Goal: Task Accomplishment & Management: Complete application form

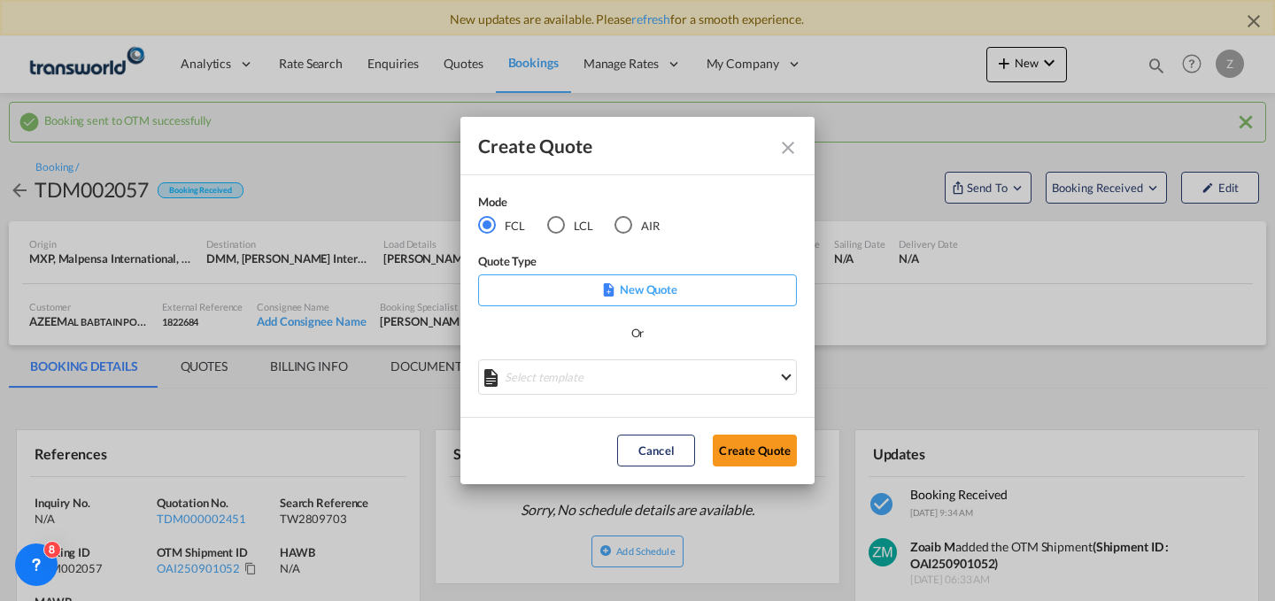
click at [638, 218] on md-radio-button "AIR" at bounding box center [636, 224] width 45 height 19
click at [745, 454] on button "Create Quote" at bounding box center [755, 451] width 84 height 32
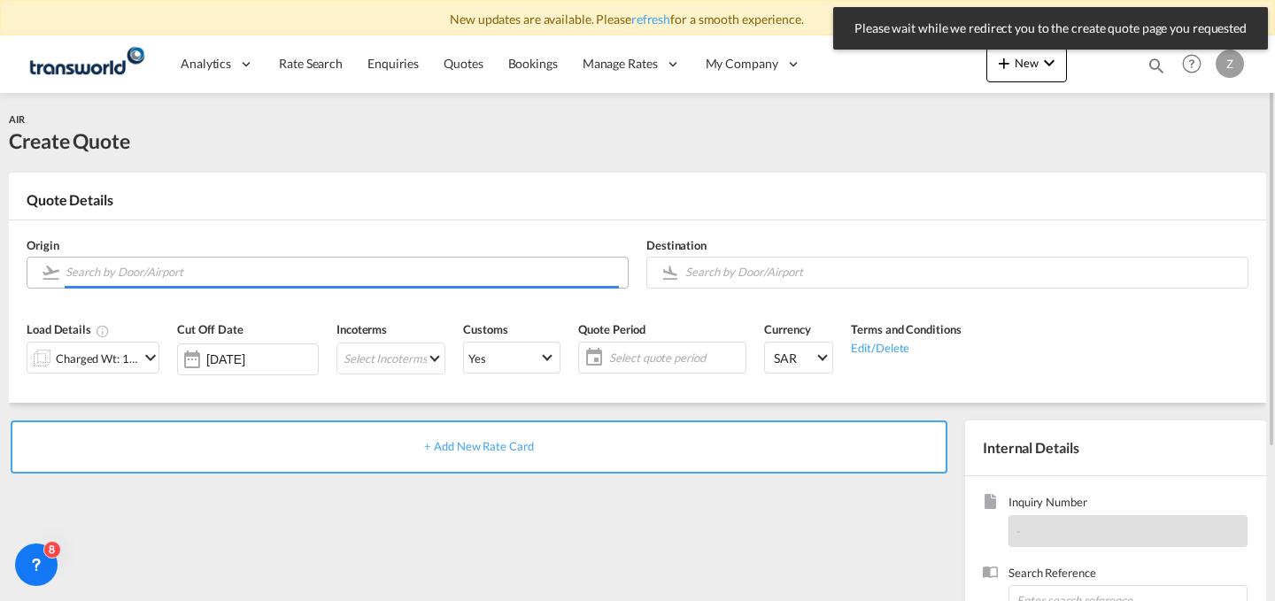
click at [366, 264] on input "Search by Door/Airport" at bounding box center [342, 272] width 553 height 31
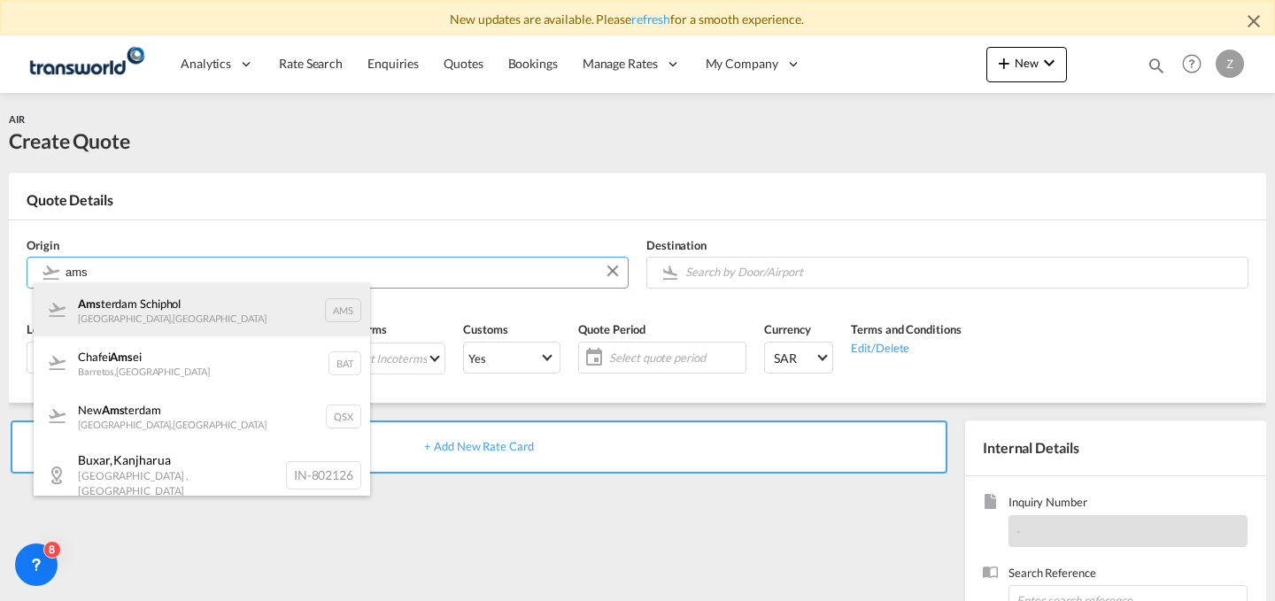
click at [291, 307] on div "Ams terdam Schiphol [GEOGRAPHIC_DATA] , [GEOGRAPHIC_DATA] AMS" at bounding box center [202, 309] width 336 height 53
type input "Amsterdam Schiphol, [GEOGRAPHIC_DATA], AMS"
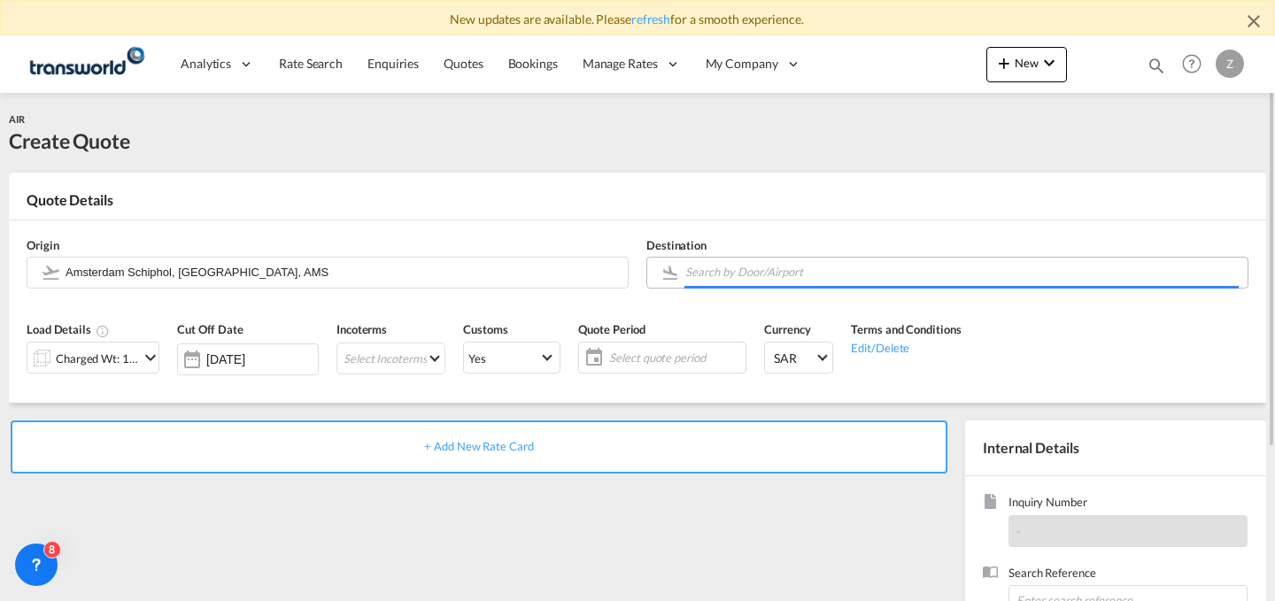
click at [874, 262] on input "Search by Door/Airport" at bounding box center [961, 272] width 553 height 31
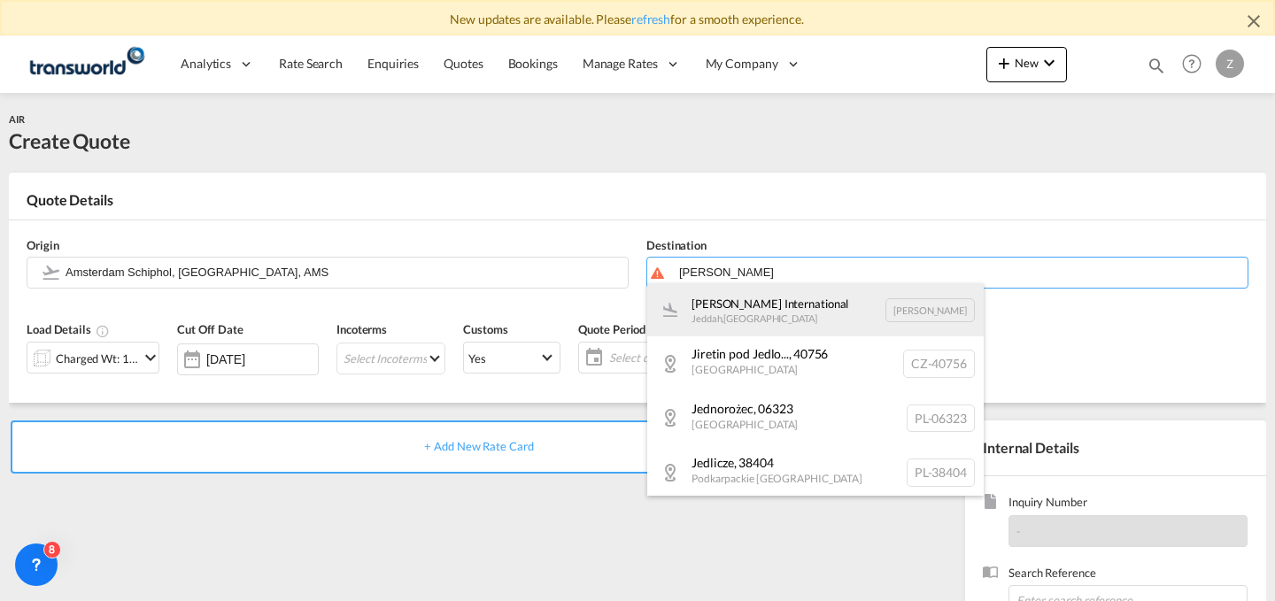
click at [825, 297] on div "[PERSON_NAME] International Jeddah , [GEOGRAPHIC_DATA] [PERSON_NAME]" at bounding box center [815, 309] width 336 height 53
type input "[PERSON_NAME] International, [PERSON_NAME], [PERSON_NAME]"
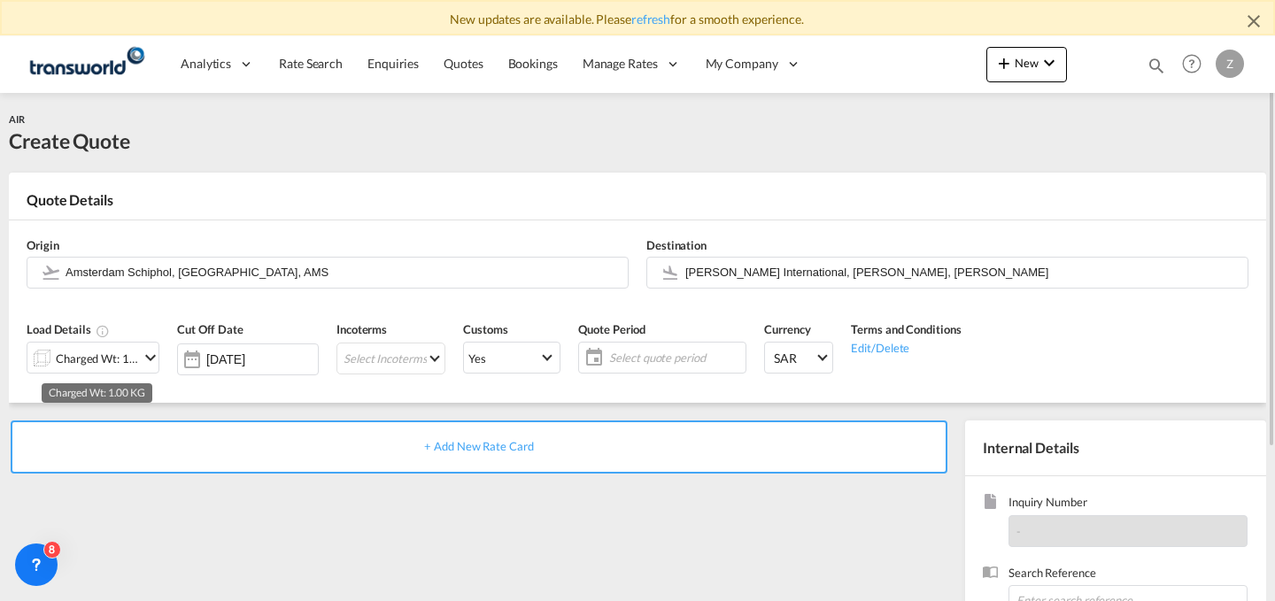
click at [122, 352] on div "Charged Wt: 1.00 KG" at bounding box center [97, 358] width 83 height 25
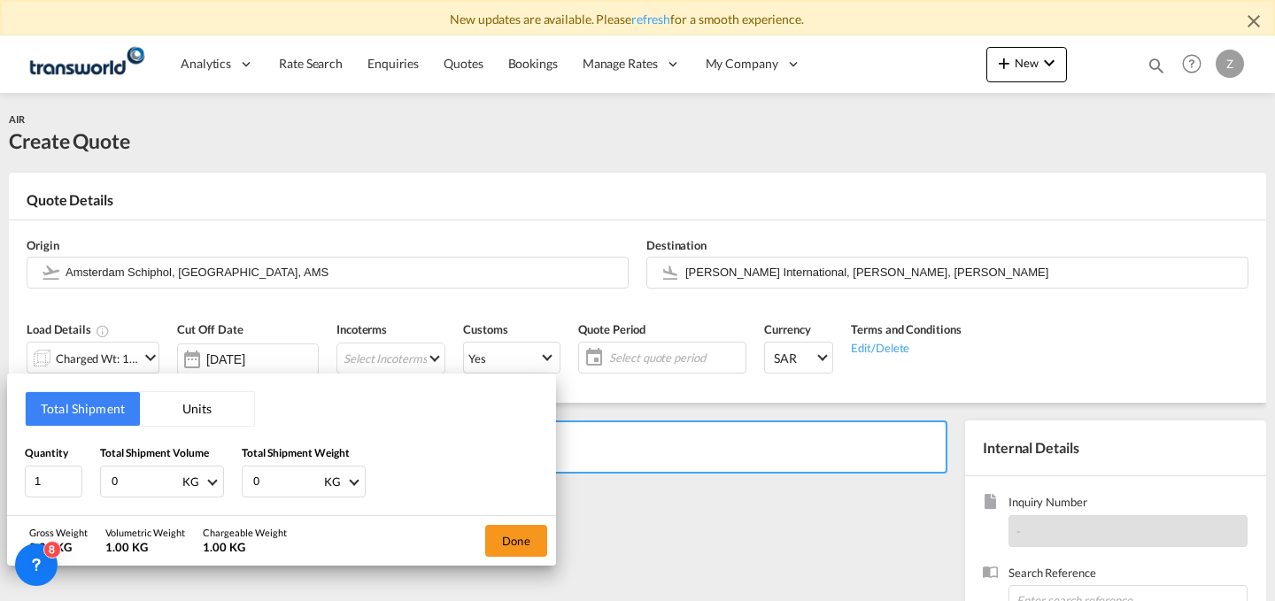
click at [273, 474] on input "0" at bounding box center [286, 482] width 71 height 30
type input "1"
click at [123, 474] on input "0" at bounding box center [145, 482] width 71 height 30
type input "1"
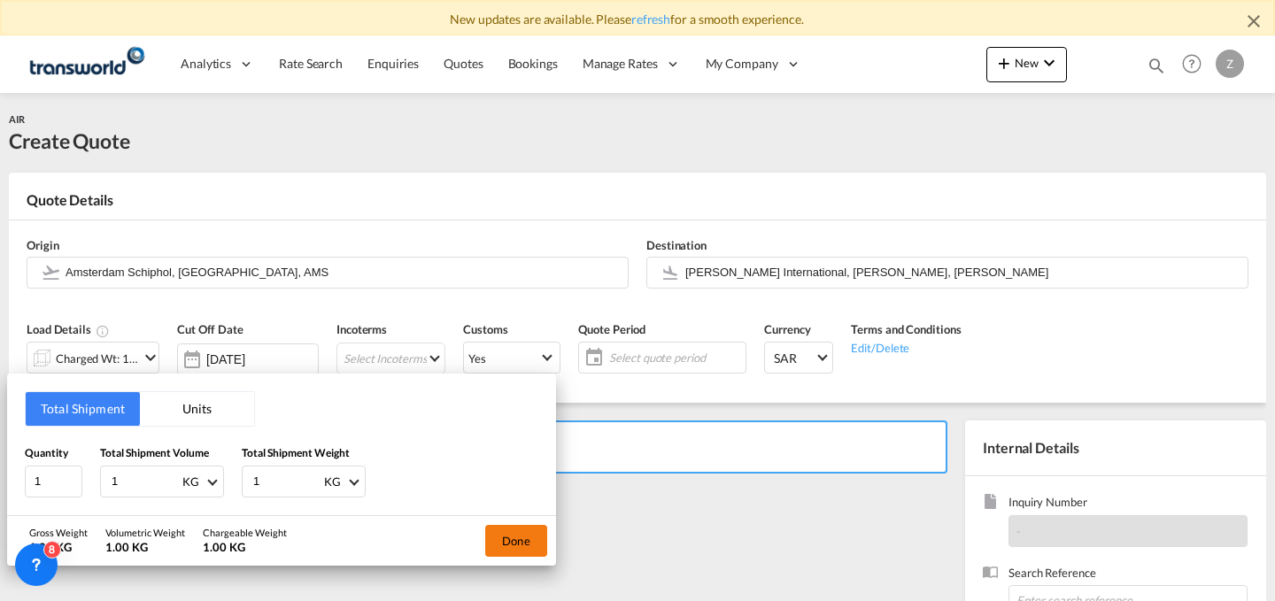
click at [545, 542] on button "Done" at bounding box center [516, 541] width 62 height 32
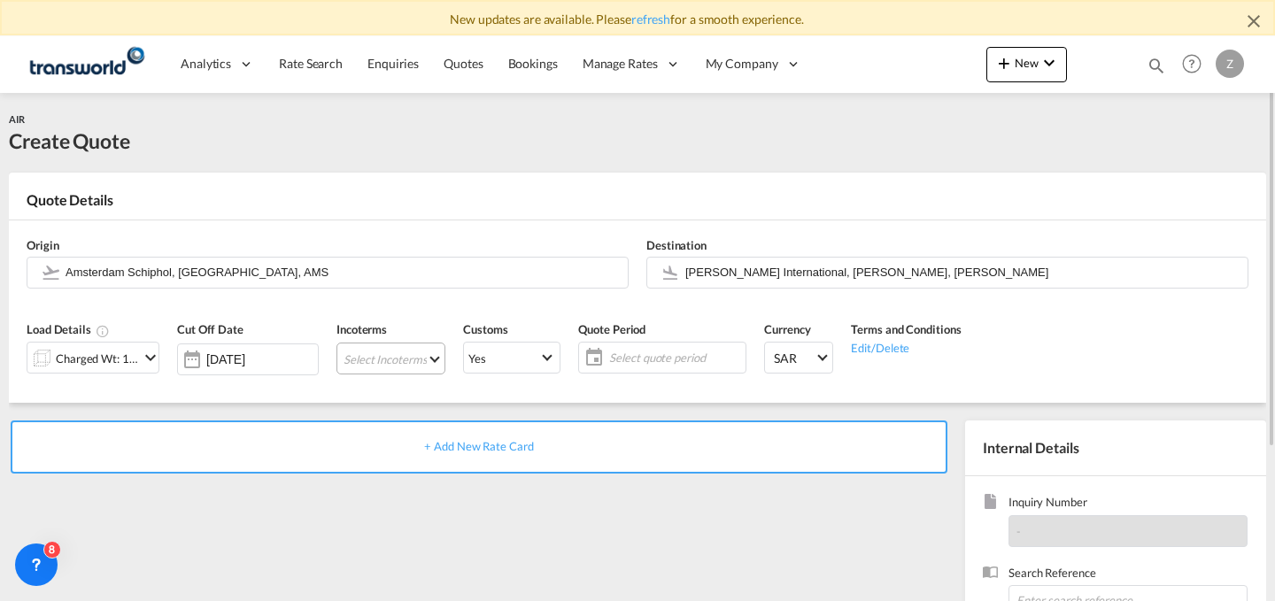
click at [397, 358] on md-select "Select Incoterms EXW - import Ex Works EXW - export Ex Works DPU - import Deliv…" at bounding box center [390, 359] width 109 height 32
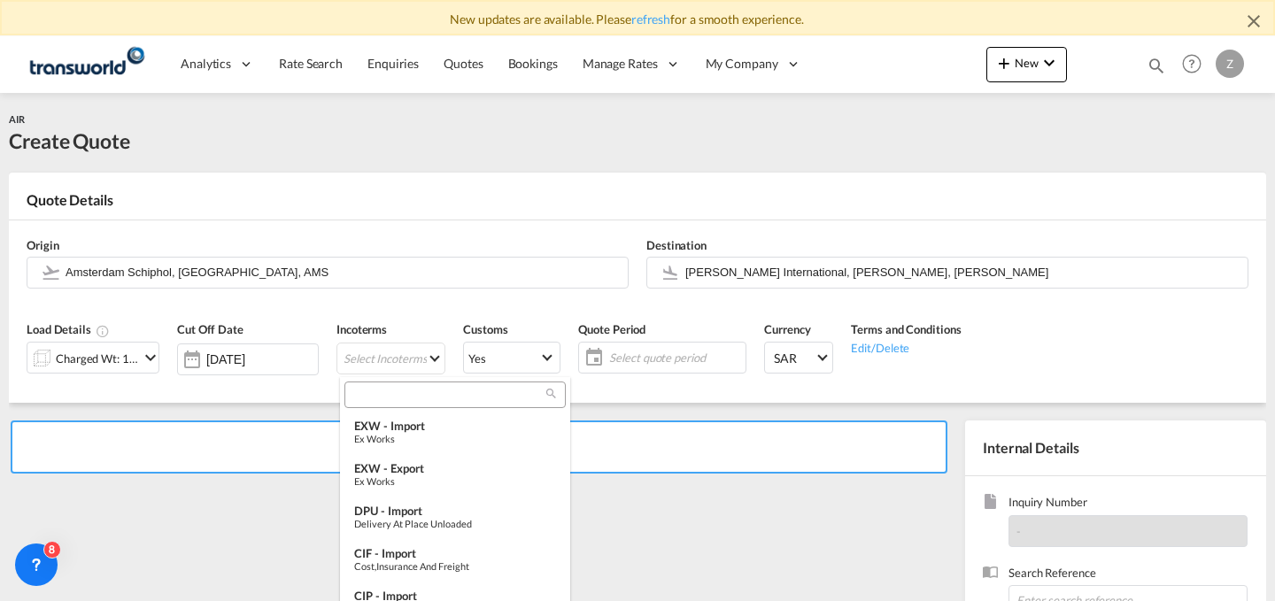
click at [402, 390] on input "search" at bounding box center [448, 395] width 197 height 16
type input "ex"
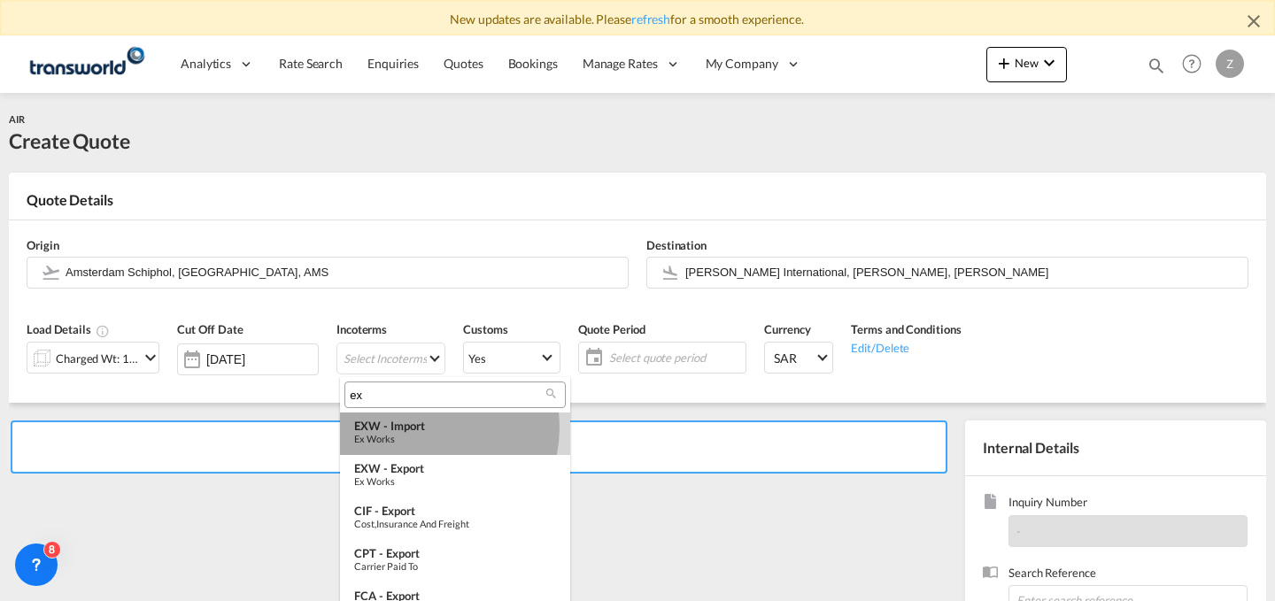
click at [419, 428] on div "EXW - import" at bounding box center [455, 426] width 202 height 14
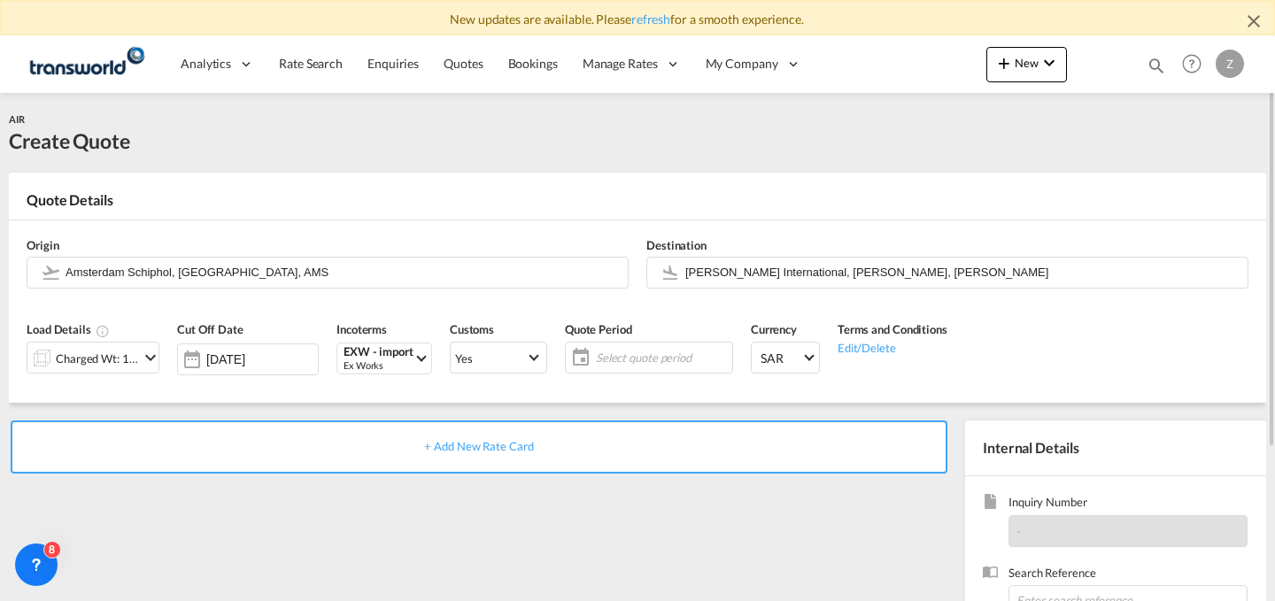
click at [654, 355] on span "Select quote period" at bounding box center [662, 358] width 132 height 16
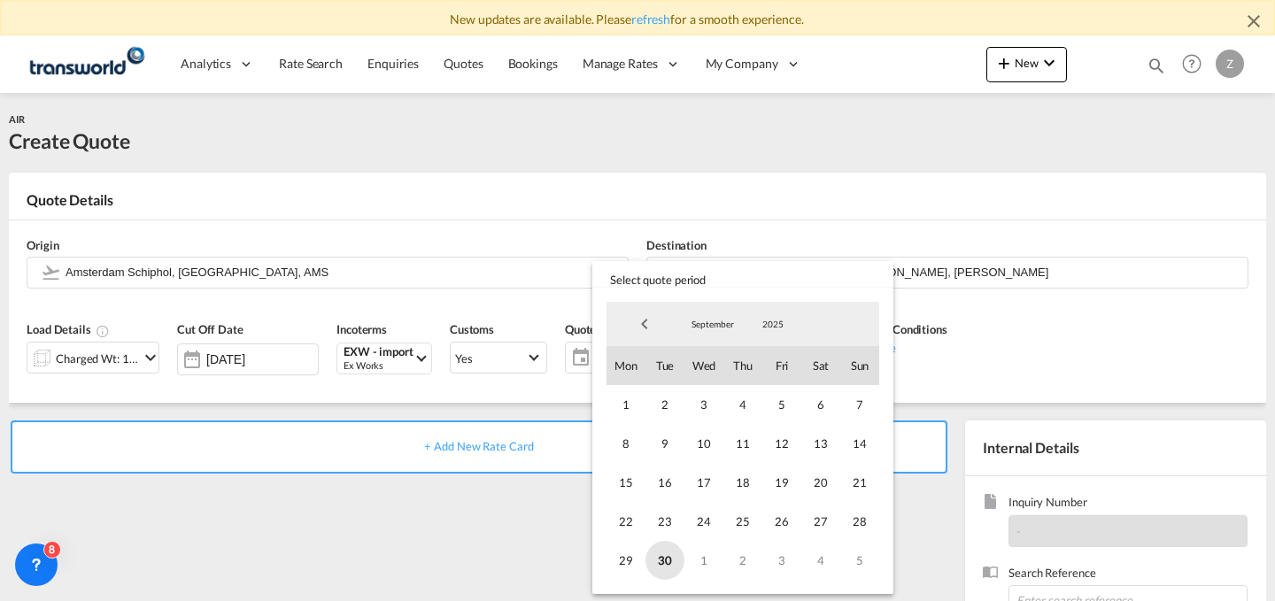
click at [667, 545] on span "30" at bounding box center [664, 560] width 39 height 39
click at [851, 560] on span "5" at bounding box center [859, 560] width 39 height 39
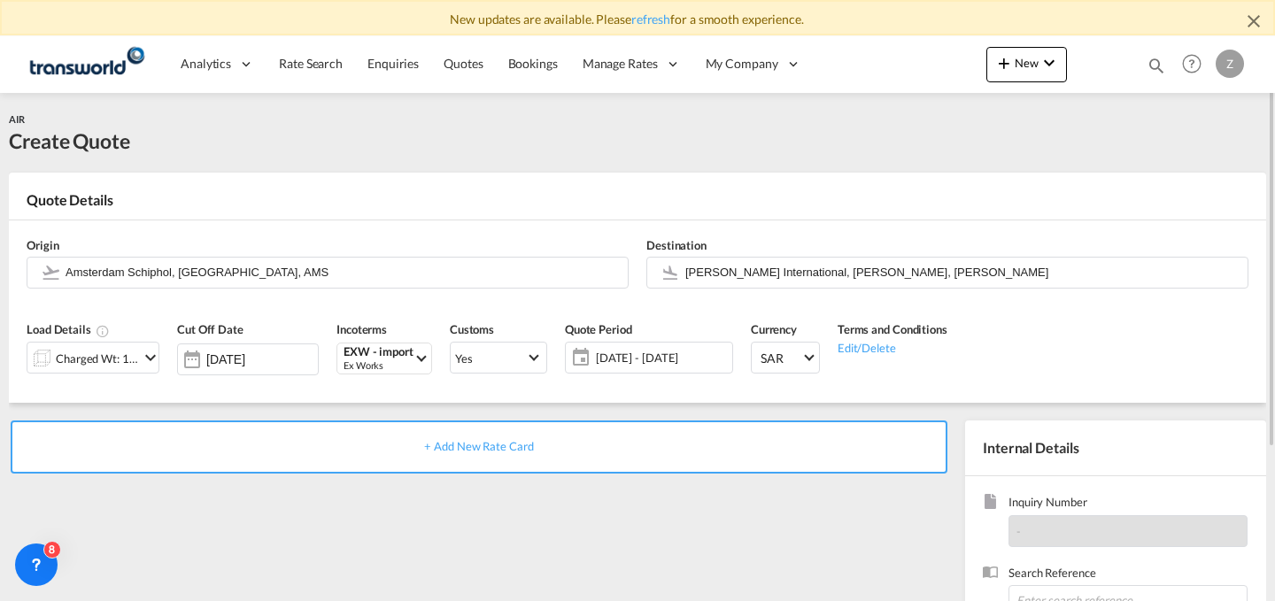
scroll to position [212, 0]
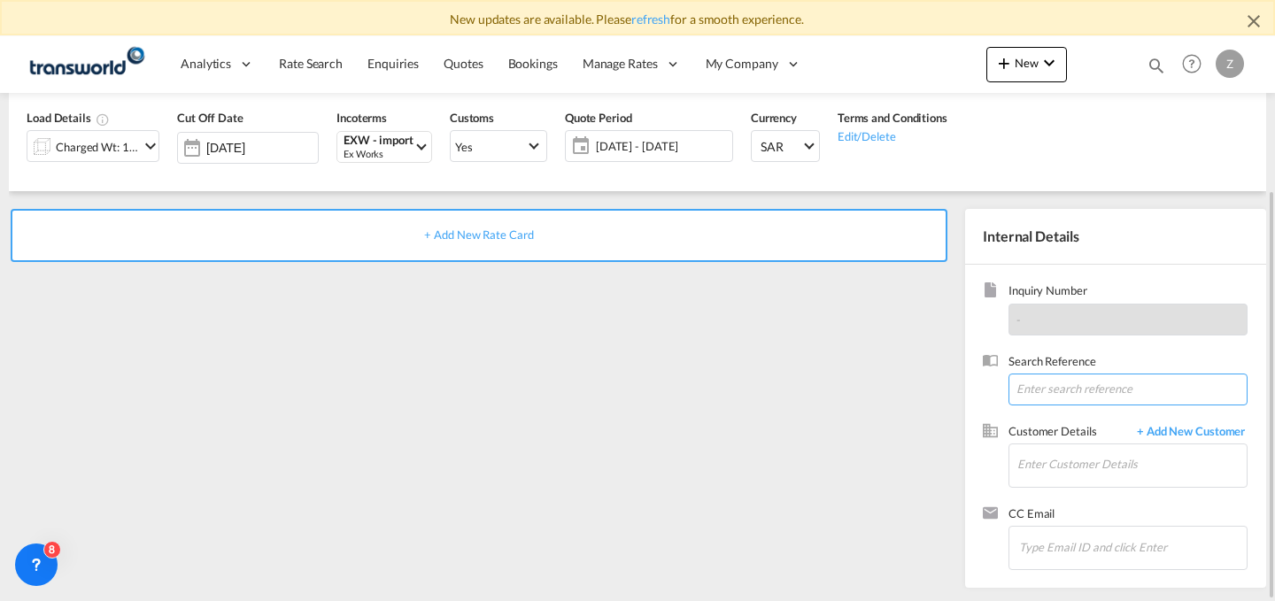
click at [1056, 389] on input at bounding box center [1127, 390] width 239 height 32
paste input "TW3009738"
type input "TW3009738"
click at [1079, 468] on input "Enter Customer Details" at bounding box center [1131, 464] width 229 height 40
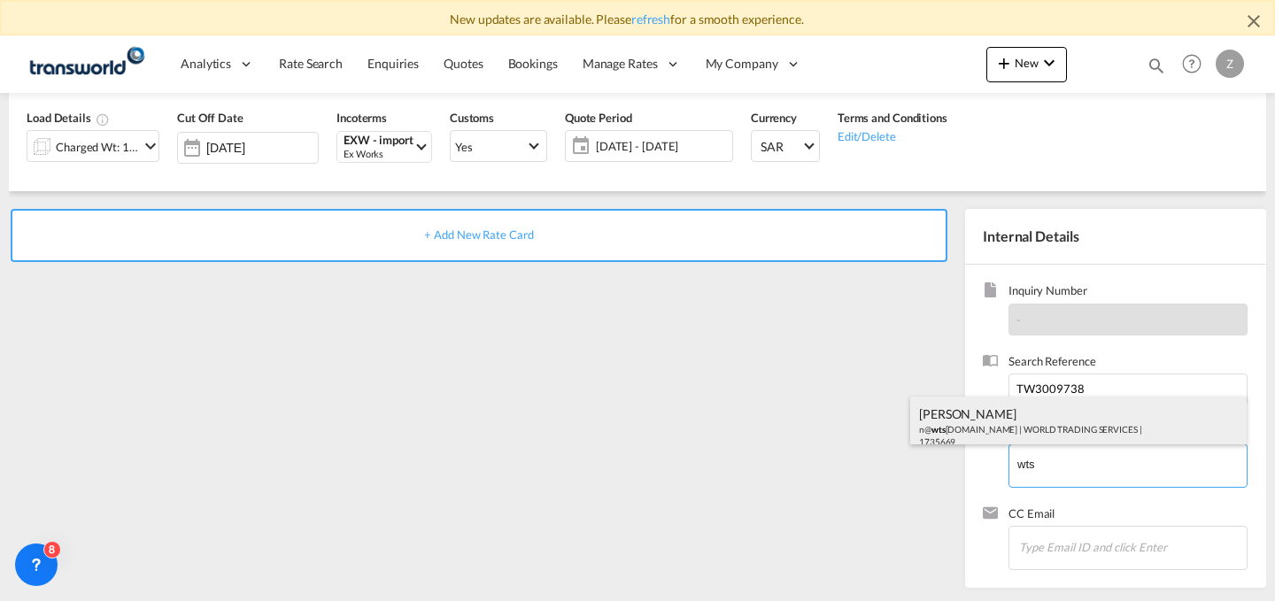
click at [1018, 423] on div "[PERSON_NAME] n@ wts [DOMAIN_NAME] | WORLD TRADING SERVICES | 1735669" at bounding box center [1078, 427] width 336 height 60
type input "WORLD TRADING SERVICES, [PERSON_NAME], n@[DOMAIN_NAME]"
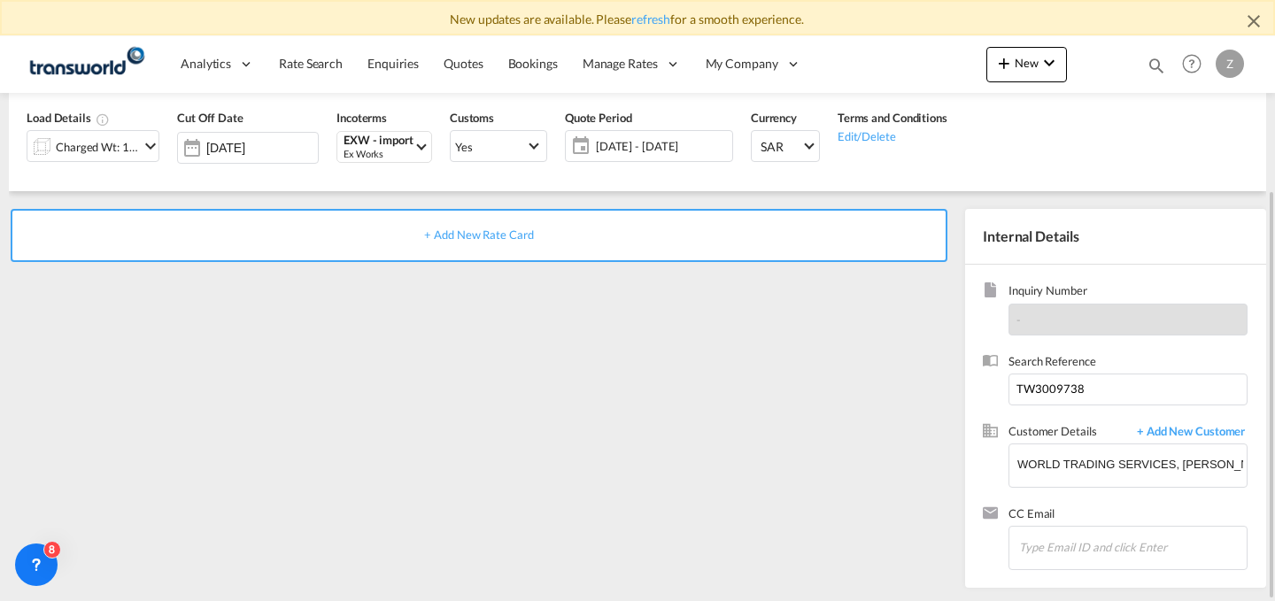
click at [714, 242] on div "+ Add New Rate Card" at bounding box center [479, 235] width 937 height 53
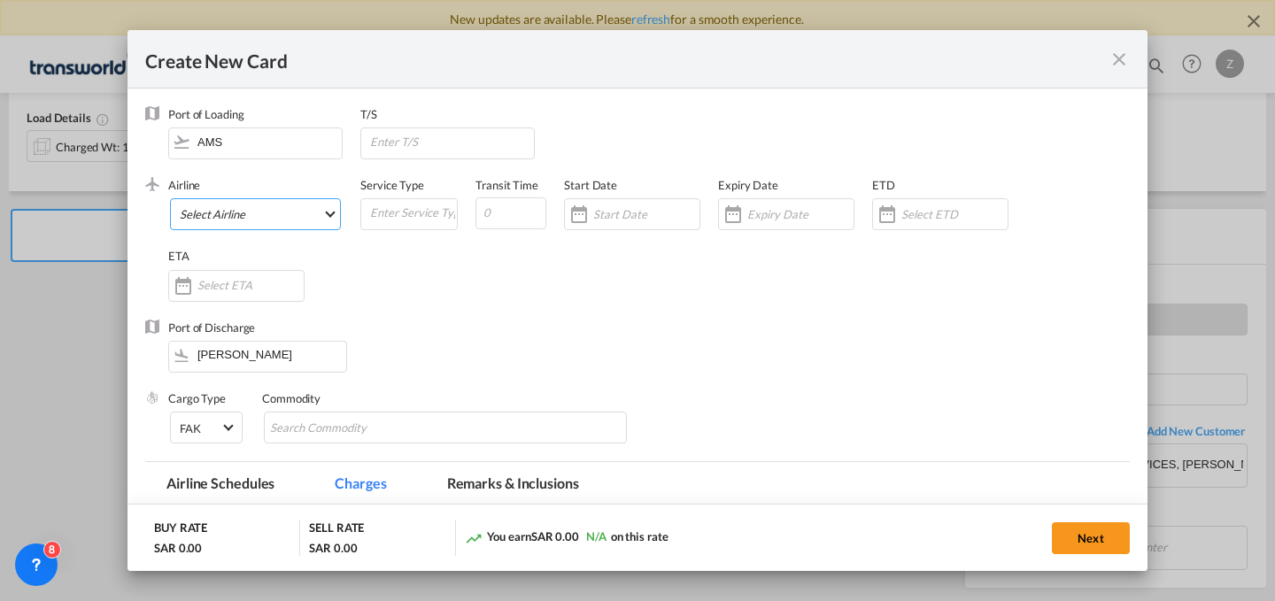
click at [330, 214] on md-select "Select Airline AIR EXPRESS S.A. (1166- / -) CMA CGM Air Cargo (1140-2C / -) DDW…" at bounding box center [255, 214] width 171 height 32
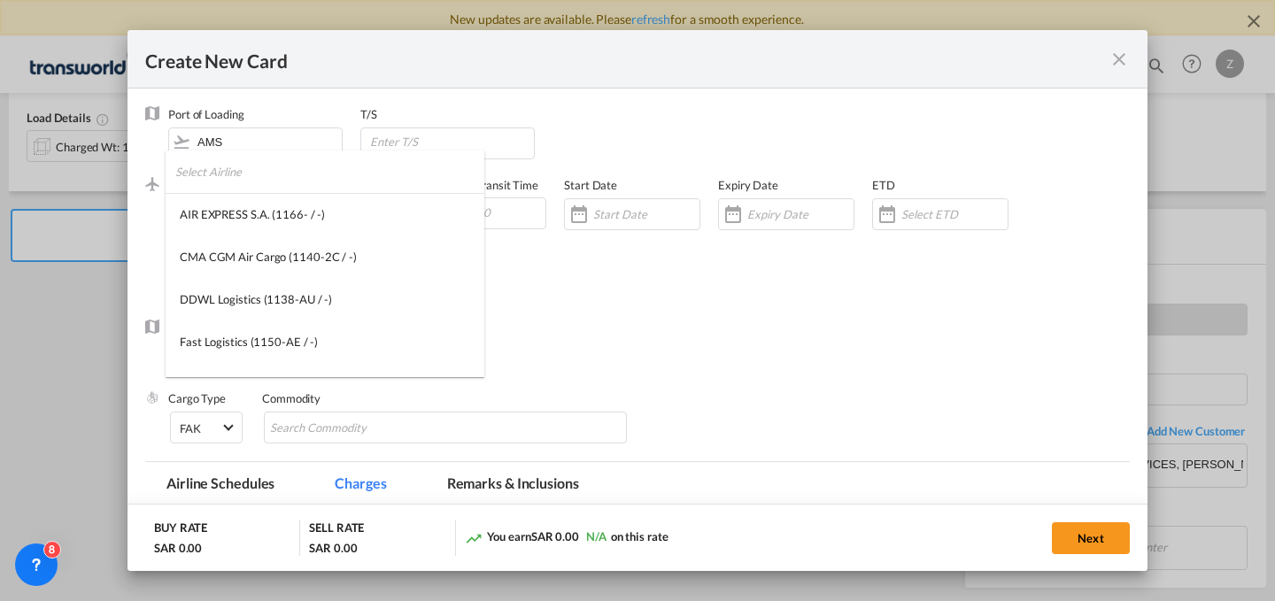
click at [322, 185] on input "search" at bounding box center [329, 172] width 309 height 43
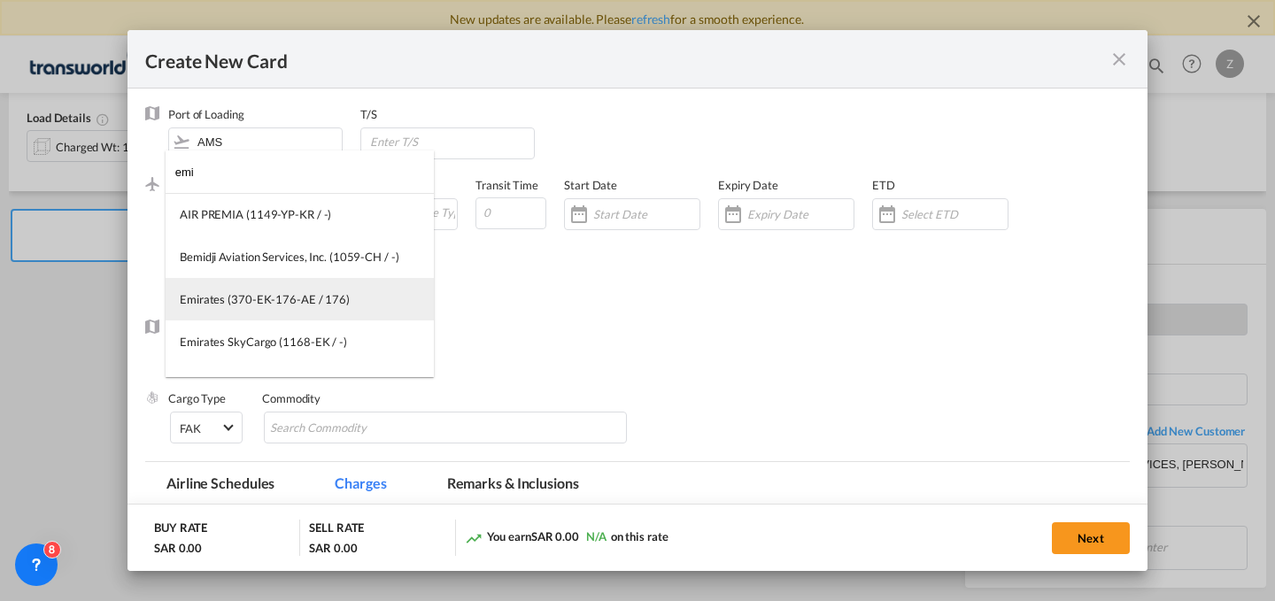
type input "emi"
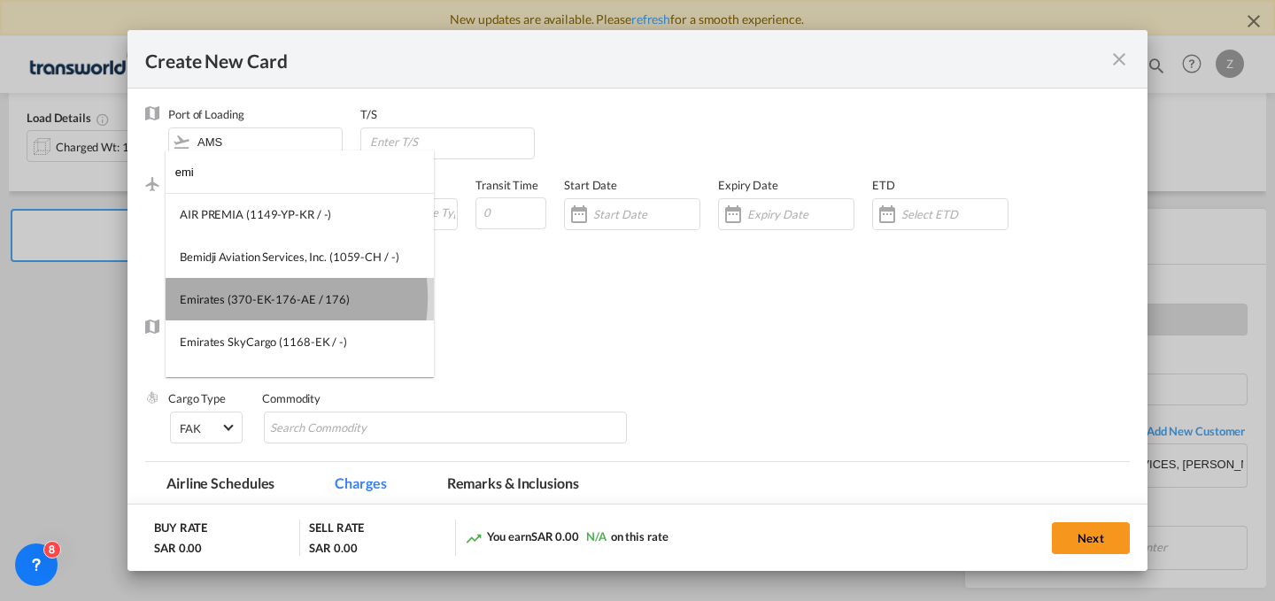
click at [261, 298] on div "Emirates (370-EK-176-AE / 176)" at bounding box center [265, 299] width 170 height 16
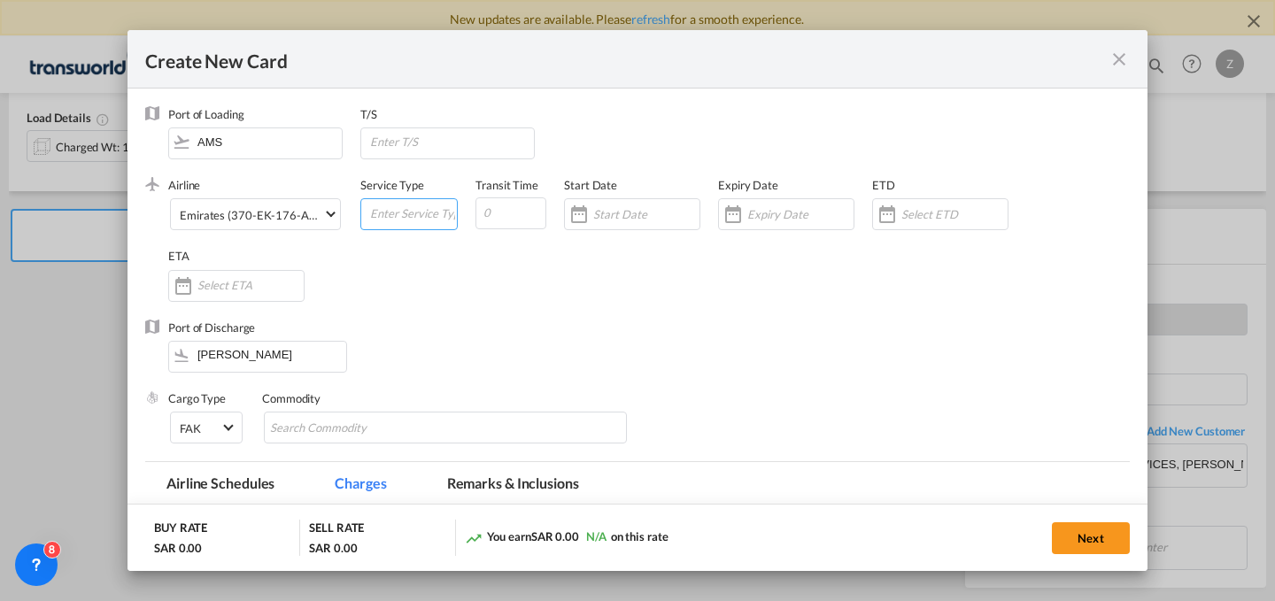
click at [403, 208] on input "Create New Card ..." at bounding box center [412, 212] width 89 height 27
type input "AIR"
type input "7"
click at [626, 216] on input "Create New Card ..." at bounding box center [646, 214] width 106 height 14
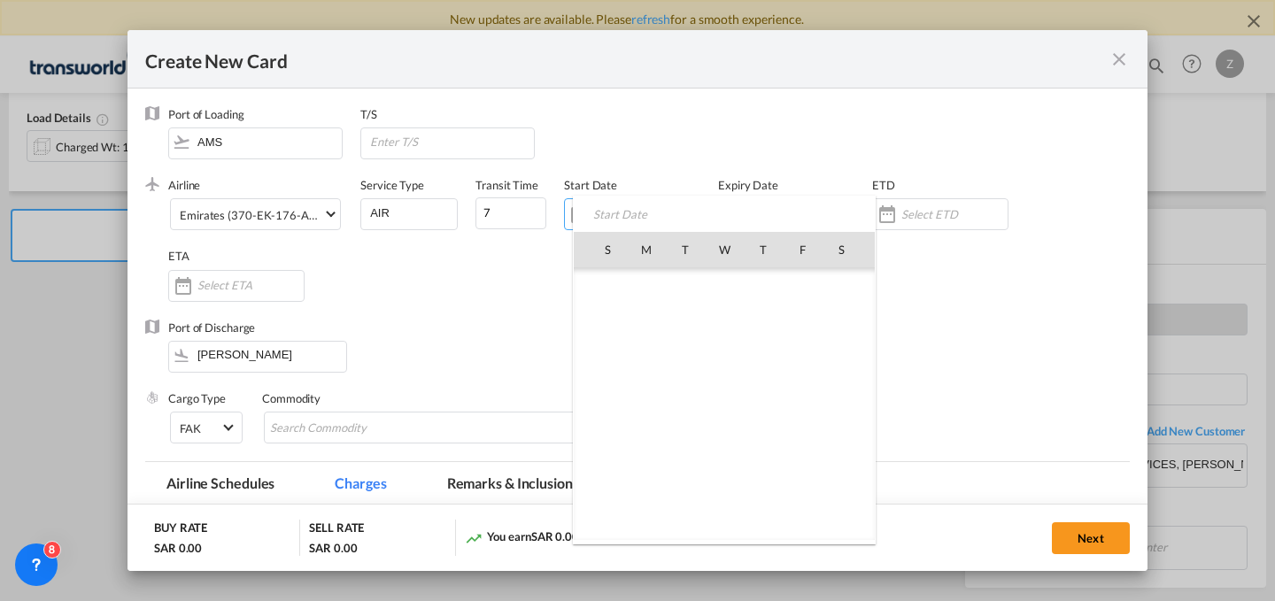
scroll to position [410143, 0]
click at [682, 475] on span "30" at bounding box center [685, 482] width 37 height 37
type input "[DATE]"
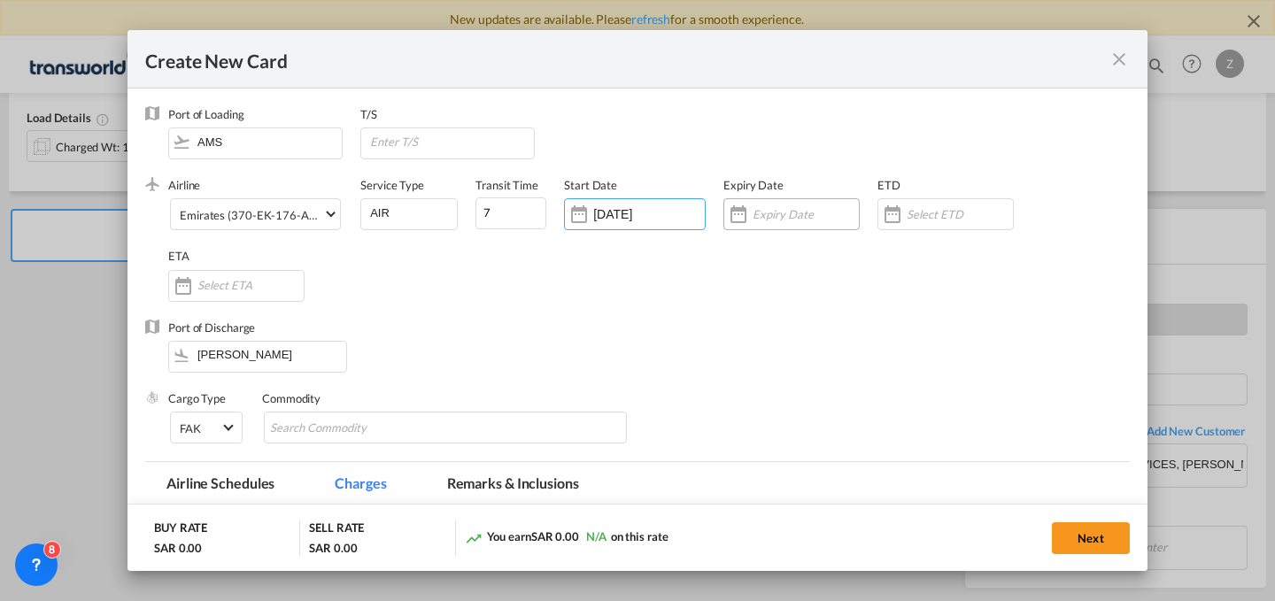
click at [795, 219] on input "Create New Card ..." at bounding box center [806, 214] width 106 height 14
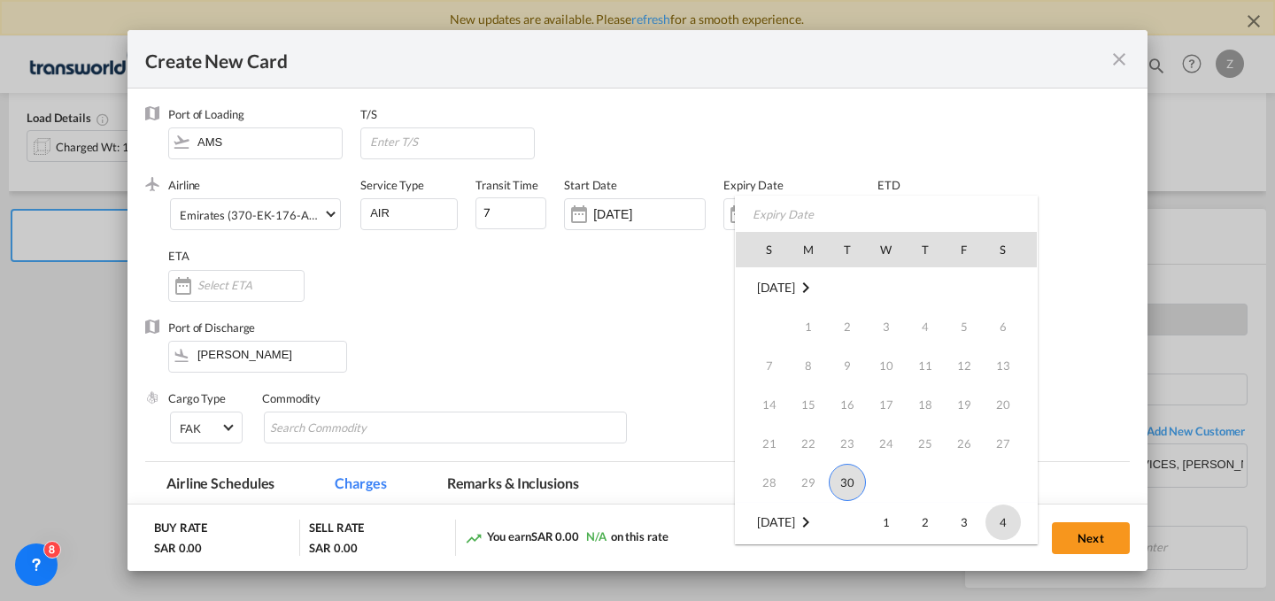
click at [992, 512] on span "4" at bounding box center [1002, 522] width 35 height 35
type input "[DATE]"
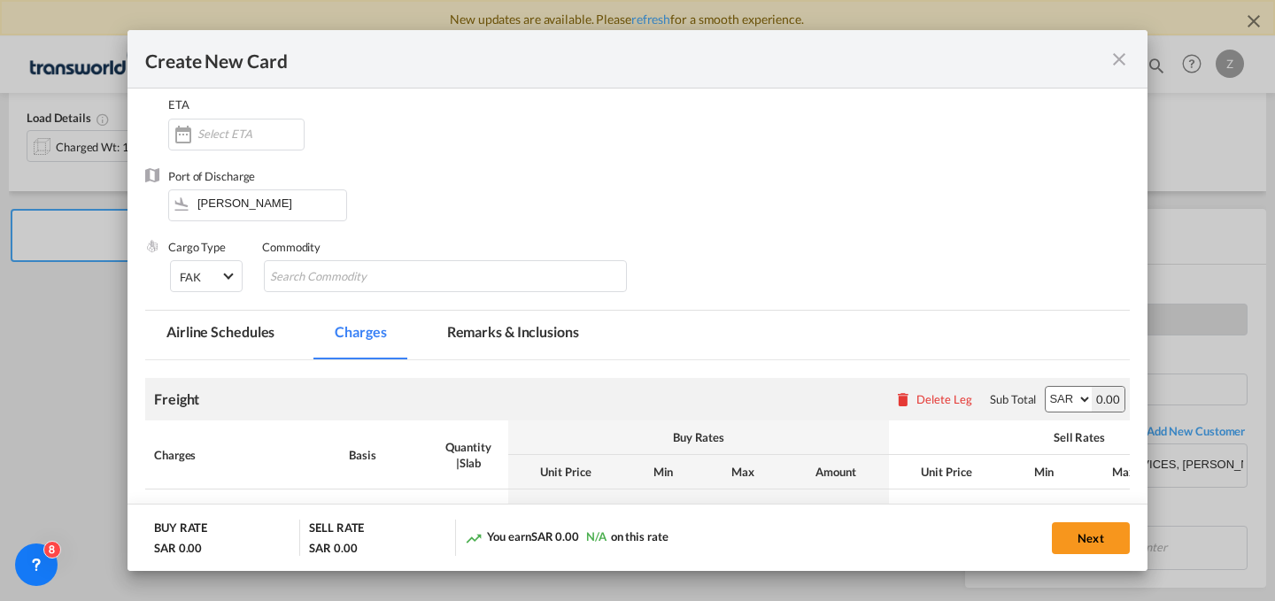
scroll to position [152, 0]
click at [385, 279] on input "Search Commodity" at bounding box center [351, 276] width 162 height 28
type input "GC"
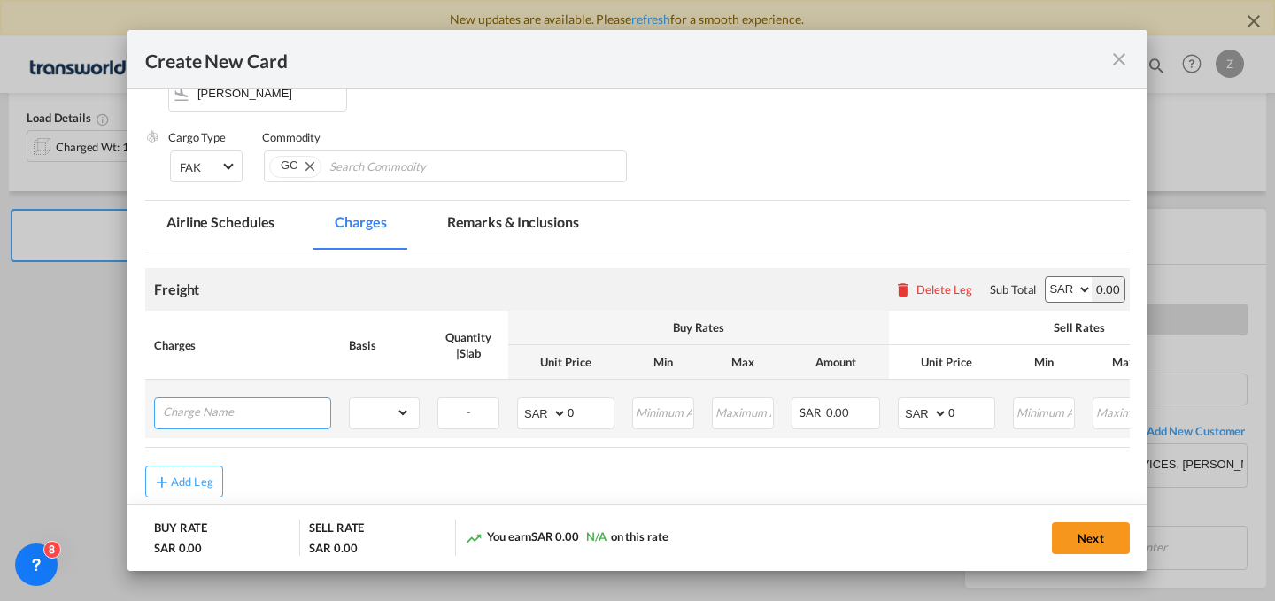
click at [303, 413] on input "Charge Name" at bounding box center [246, 411] width 167 height 27
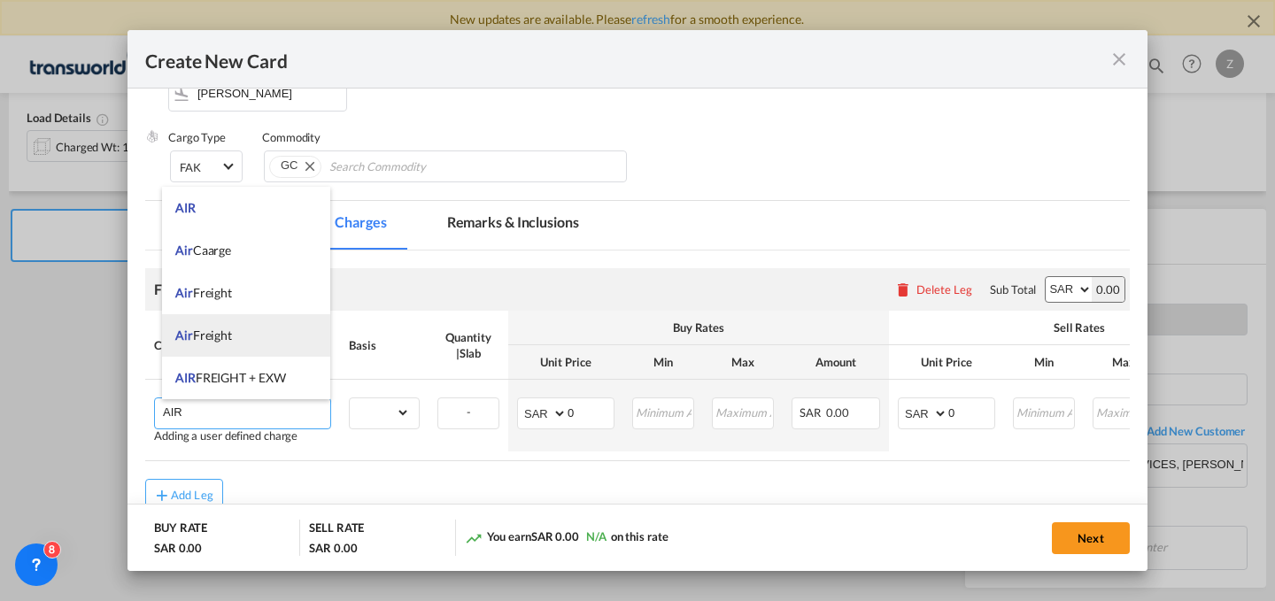
scroll to position [218, 0]
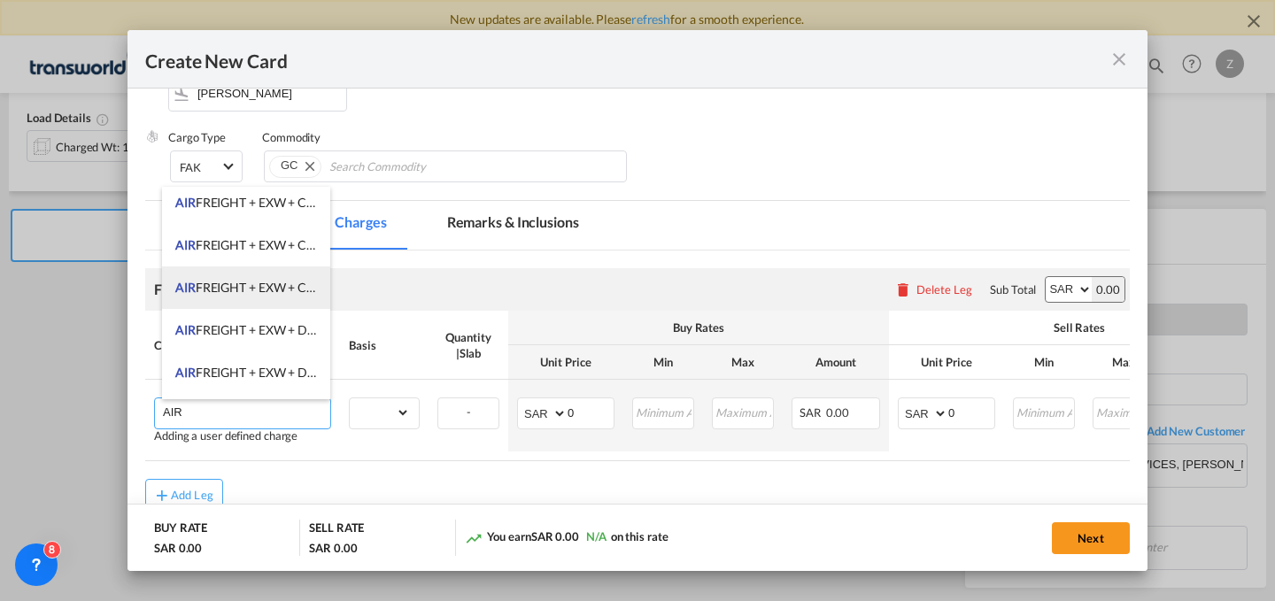
click at [289, 287] on span "AIR FREIGHT + EXW + CLERANCE AND DELIVERY" at bounding box center [313, 287] width 277 height 15
type input "AIR FREIGHT + EXW + CLERANCE AND DELIVERY"
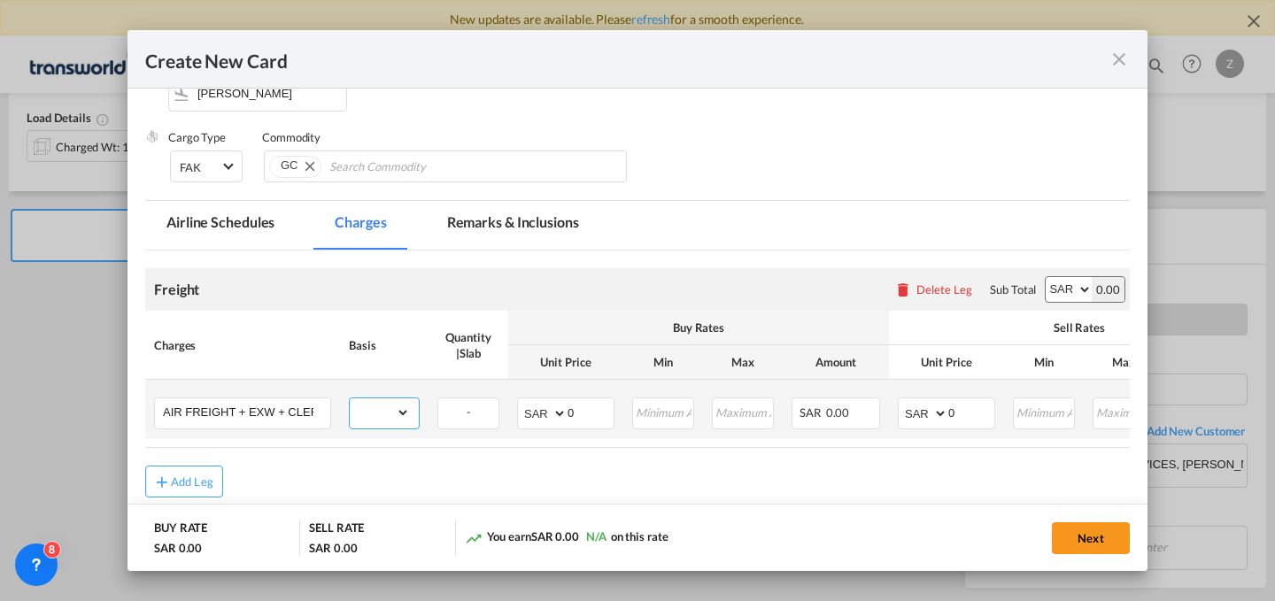
click at [384, 413] on select "gross_weight volumetric_weight per_shipment per_bl per_km % on air freight per_…" at bounding box center [380, 412] width 60 height 28
select select "per_shipment"
click at [350, 398] on select "gross_weight volumetric_weight per_shipment per_bl per_km % on air freight per_…" at bounding box center [380, 412] width 60 height 28
click at [968, 420] on input "0" at bounding box center [971, 411] width 46 height 27
type input "920"
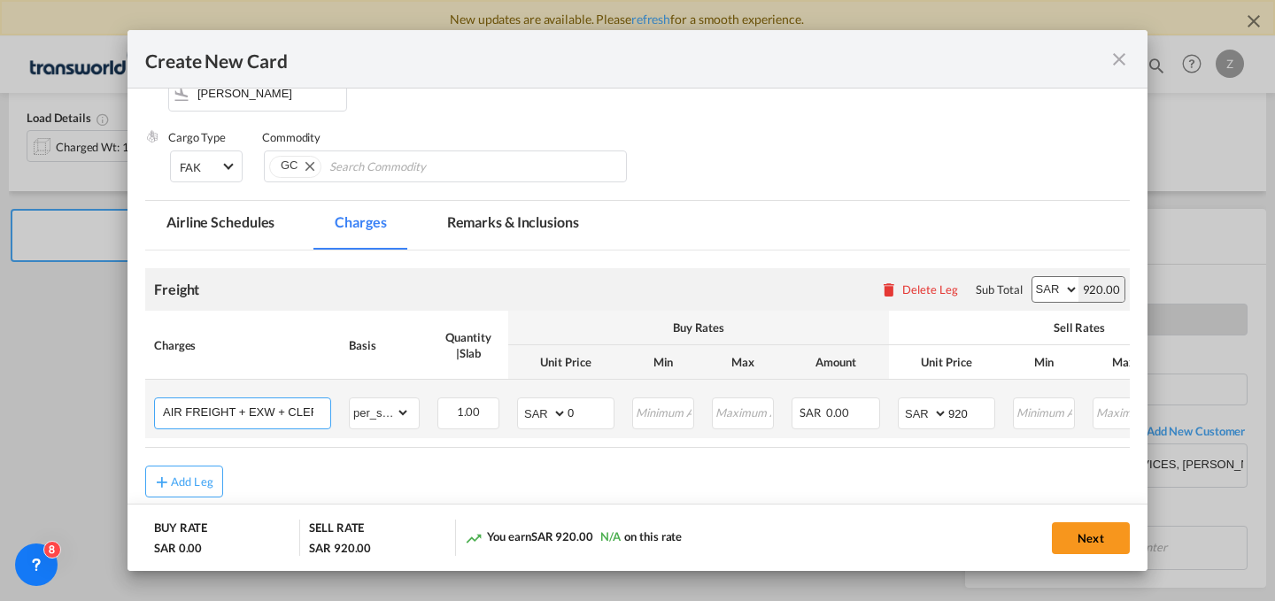
click at [294, 414] on input "AIR FREIGHT + EXW + CLERANCE AND DELIVERY" at bounding box center [246, 411] width 167 height 27
click at [299, 410] on input "AIR FREIGHT + EXW + CLERANCE AND DELIVERY" at bounding box center [246, 411] width 167 height 27
type input "AIR FREIGHT + EXW + CLERANCE AND DELIVER"
type input "920"
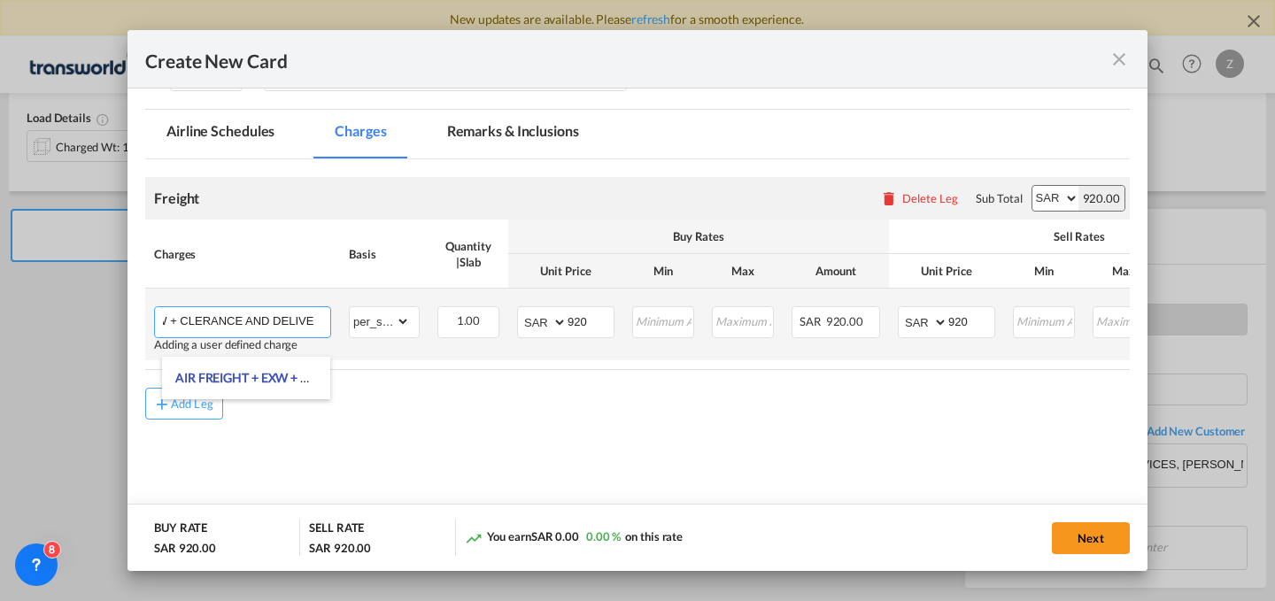
scroll to position [0, 108]
type input "A"
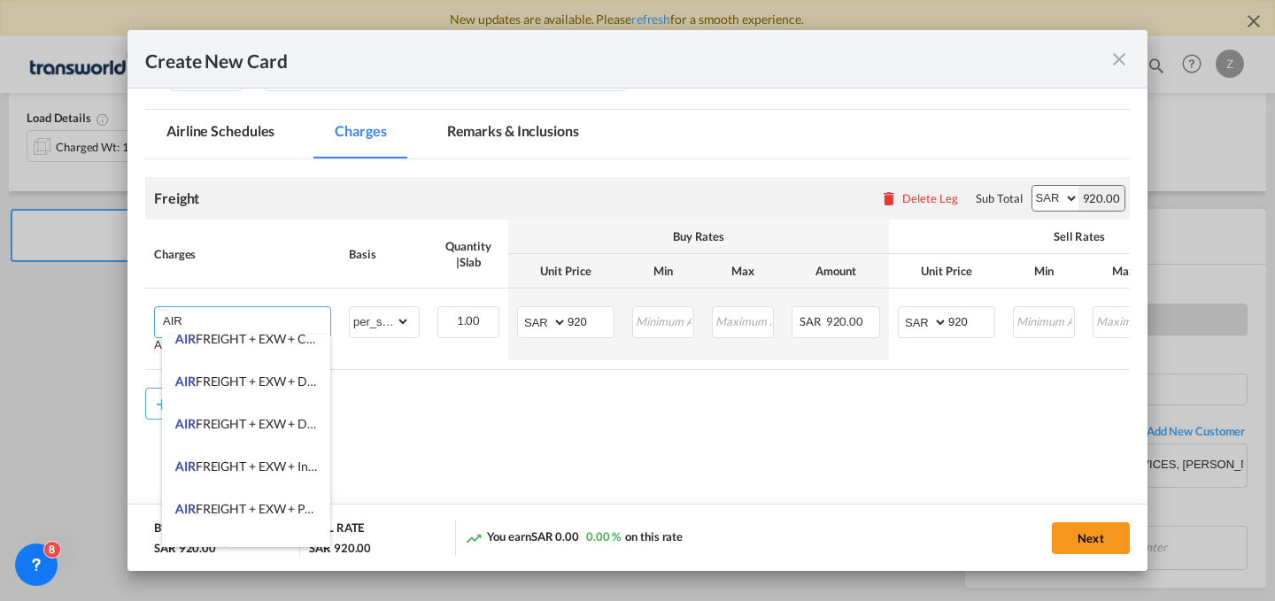
scroll to position [313, 0]
click at [294, 429] on span "AIR FREIGHT + EXW + DESTINATION CLEARANCE AND DELIVERY + Insurance" at bounding box center [392, 424] width 435 height 15
type input "AIR FREIGHT + EXW + DESTINATION CLEARANCE AND DELIVERY + Insurance"
type input "0"
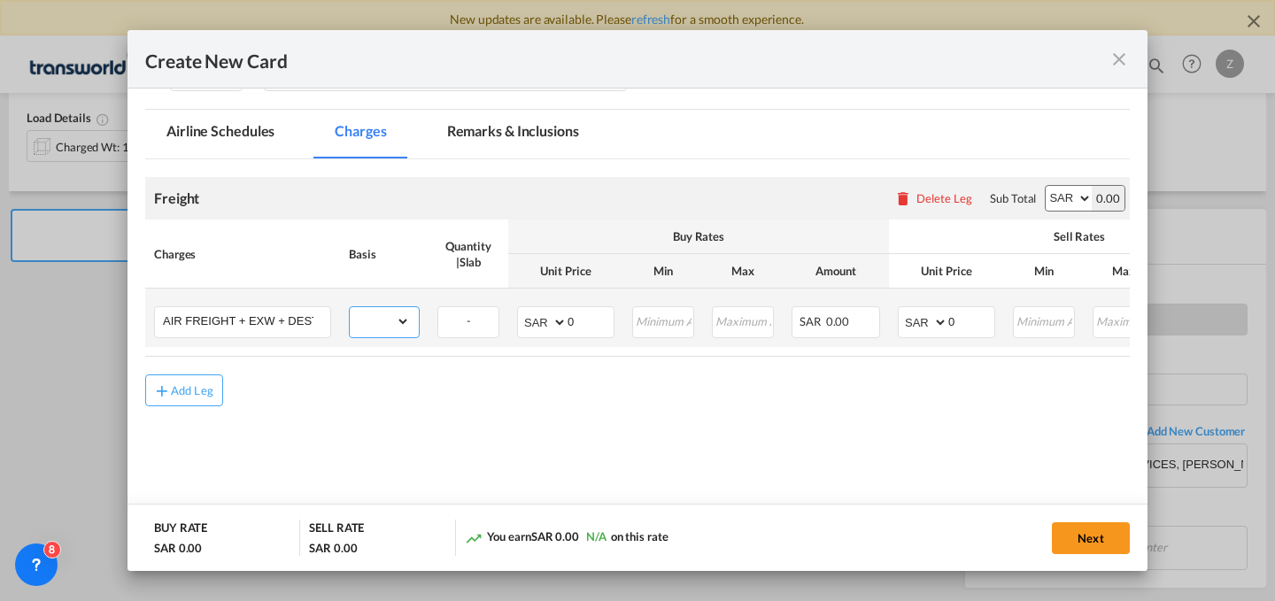
click at [392, 318] on select "gross_weight volumetric_weight per_shipment per_bl per_km % on air freight per_…" at bounding box center [380, 321] width 60 height 28
select select "per_shipment"
click at [350, 307] on select "gross_weight volumetric_weight per_shipment per_bl per_km % on air freight per_…" at bounding box center [380, 321] width 60 height 28
click at [600, 326] on input "0" at bounding box center [591, 320] width 46 height 27
click at [975, 314] on input "0" at bounding box center [971, 320] width 46 height 27
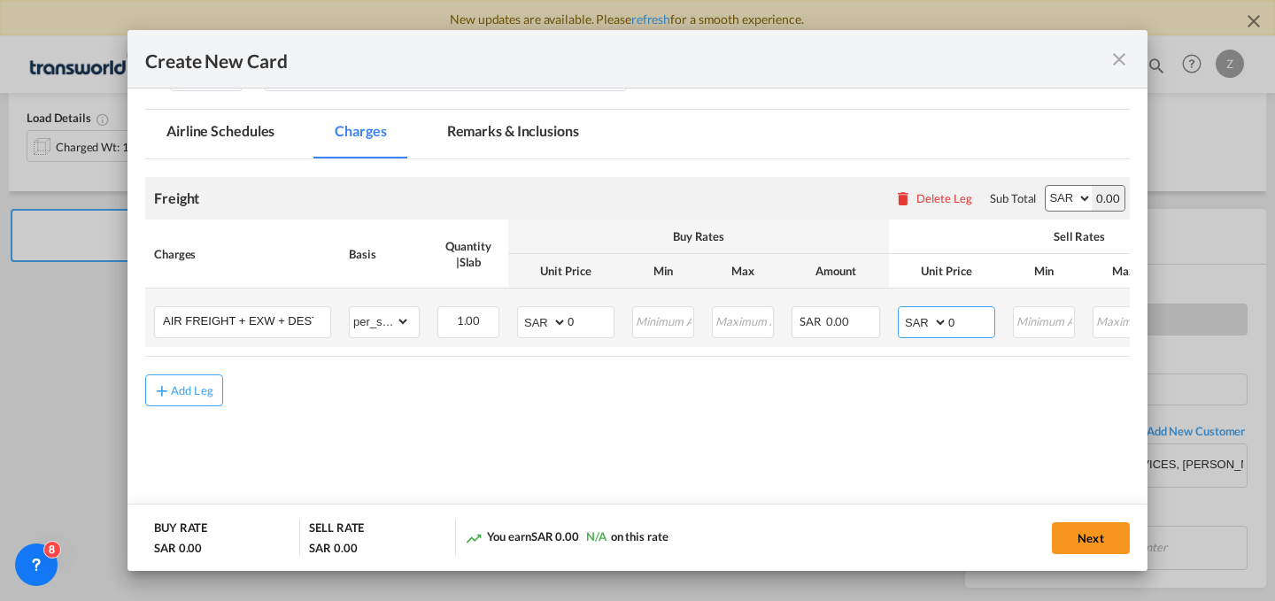
click at [975, 314] on input "0" at bounding box center [971, 320] width 46 height 27
type input "920"
click at [583, 327] on input "0" at bounding box center [591, 320] width 46 height 27
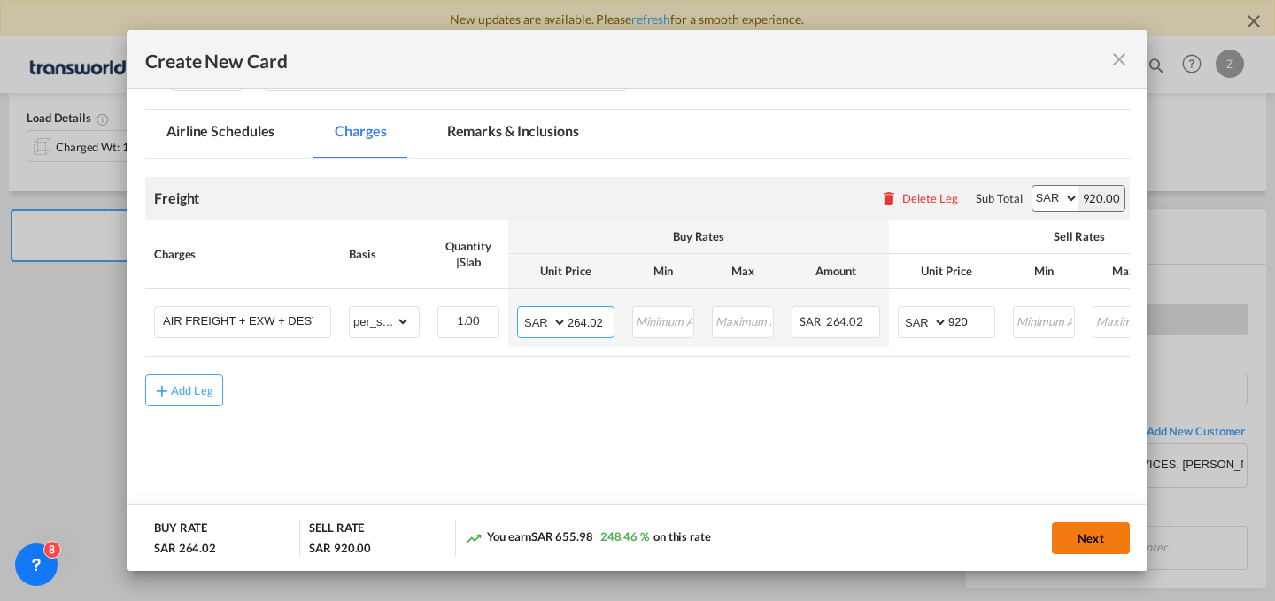
type input "264.02"
click at [1093, 539] on button "Next" at bounding box center [1091, 538] width 78 height 32
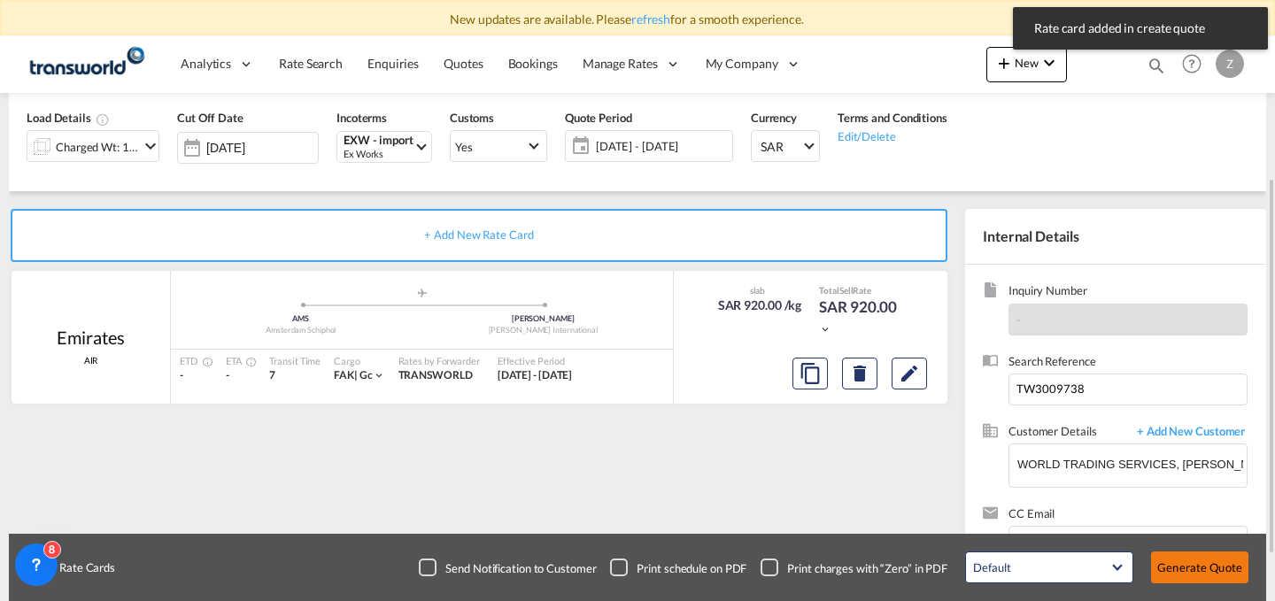
click at [1183, 569] on button "Generate Quote" at bounding box center [1199, 568] width 97 height 32
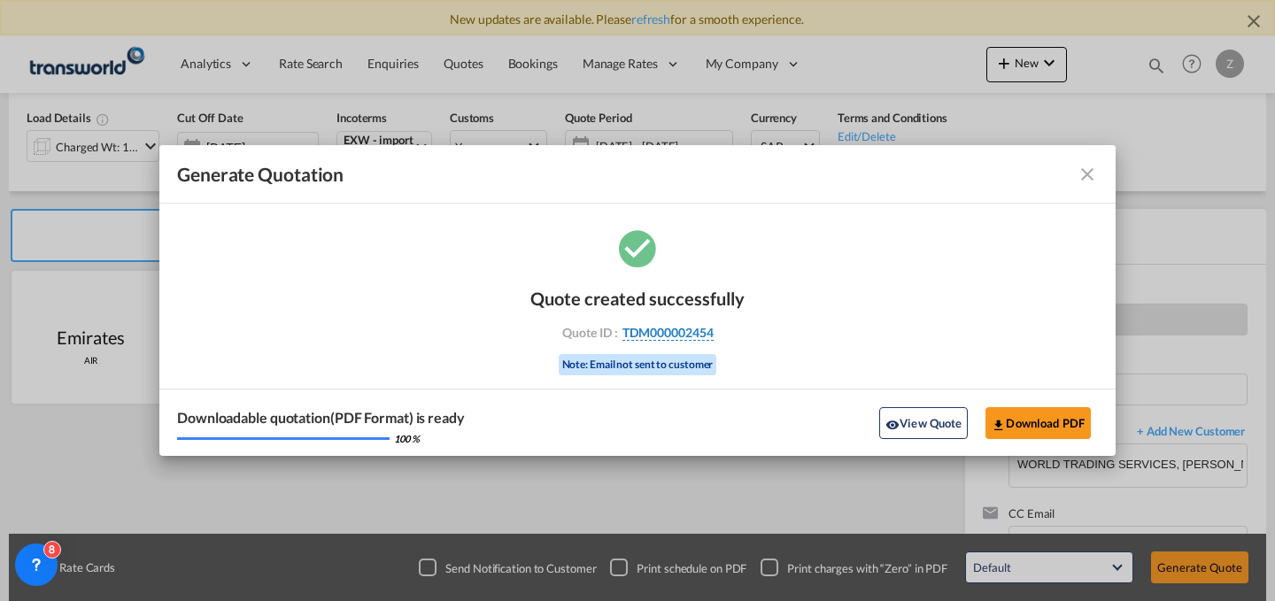
click at [700, 331] on span "TDM000002454" at bounding box center [667, 333] width 91 height 16
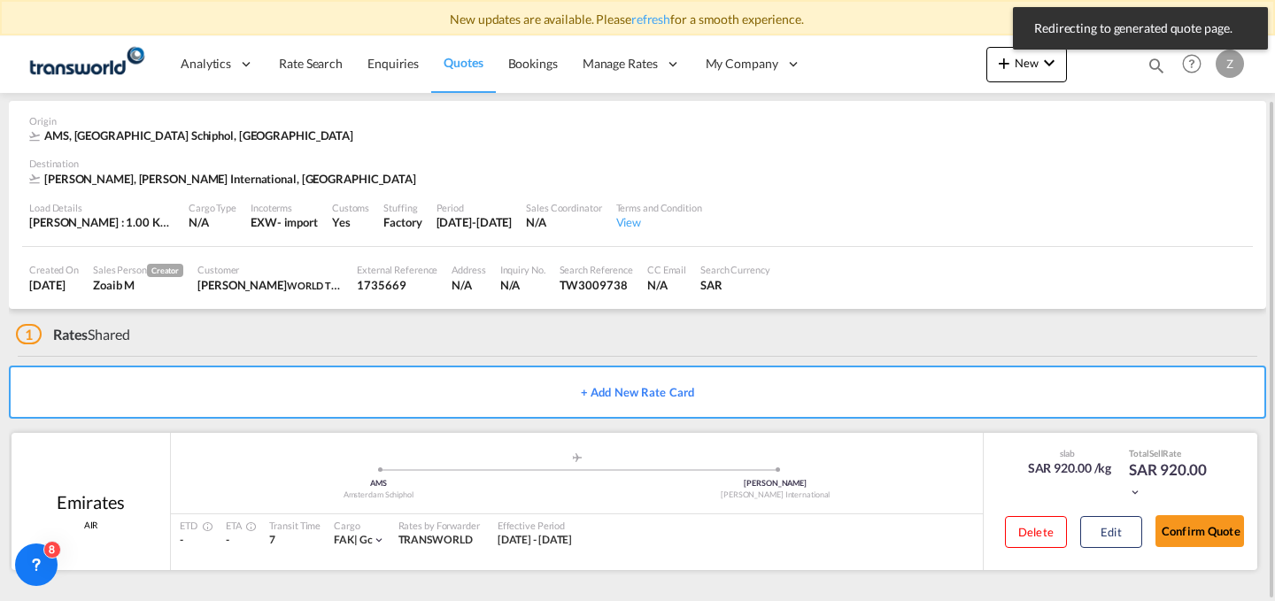
scroll to position [70, 0]
click at [1201, 526] on button "Confirm Quote" at bounding box center [1199, 531] width 89 height 32
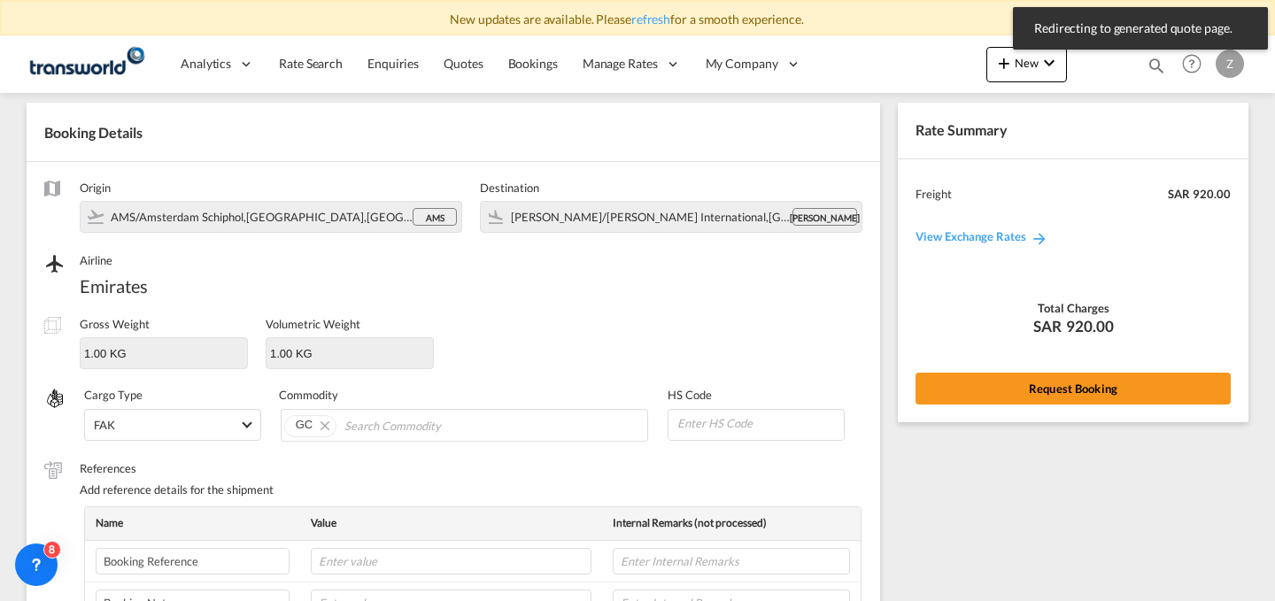
scroll to position [628, 0]
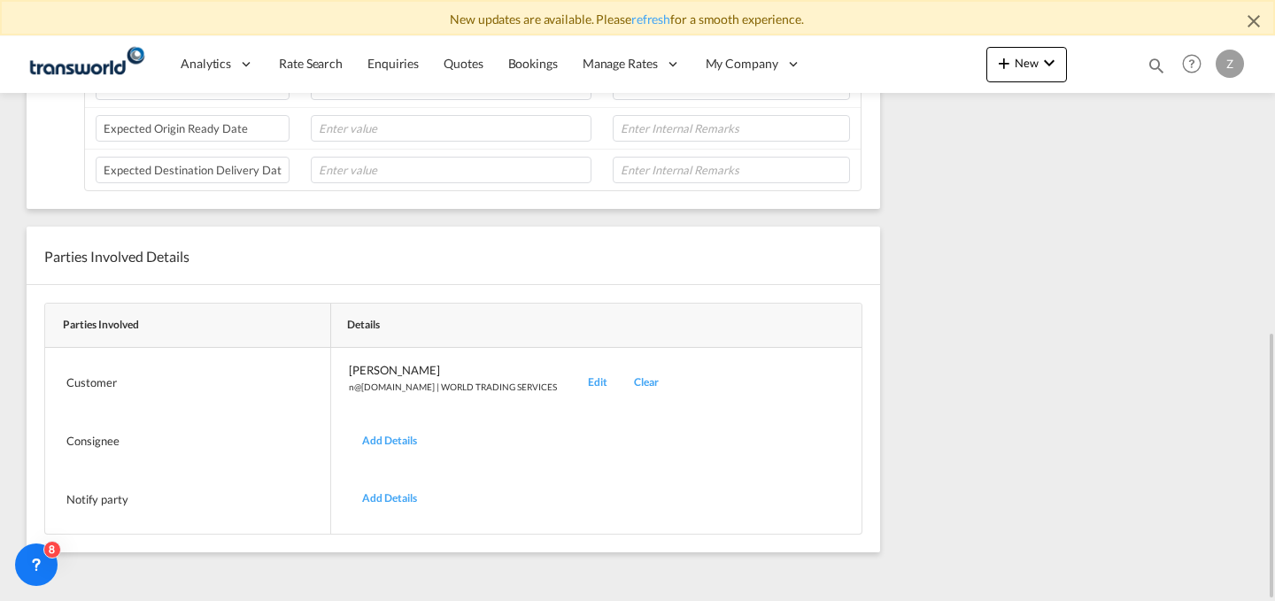
click at [575, 381] on div "Edit" at bounding box center [598, 383] width 46 height 42
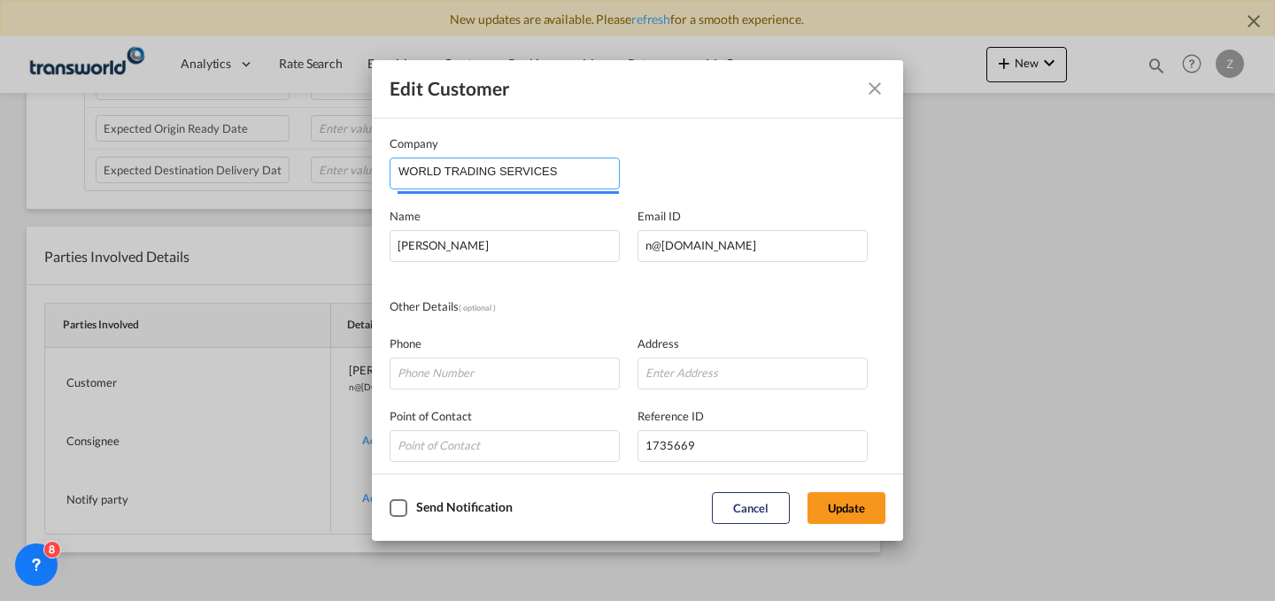
drag, startPoint x: 582, startPoint y: 171, endPoint x: 88, endPoint y: 179, distance: 494.1
click at [88, 179] on div "Edit Customer Company WORLD TRADING SERVICES Name [PERSON_NAME] Email ID [EMAIL…" at bounding box center [637, 300] width 1275 height 601
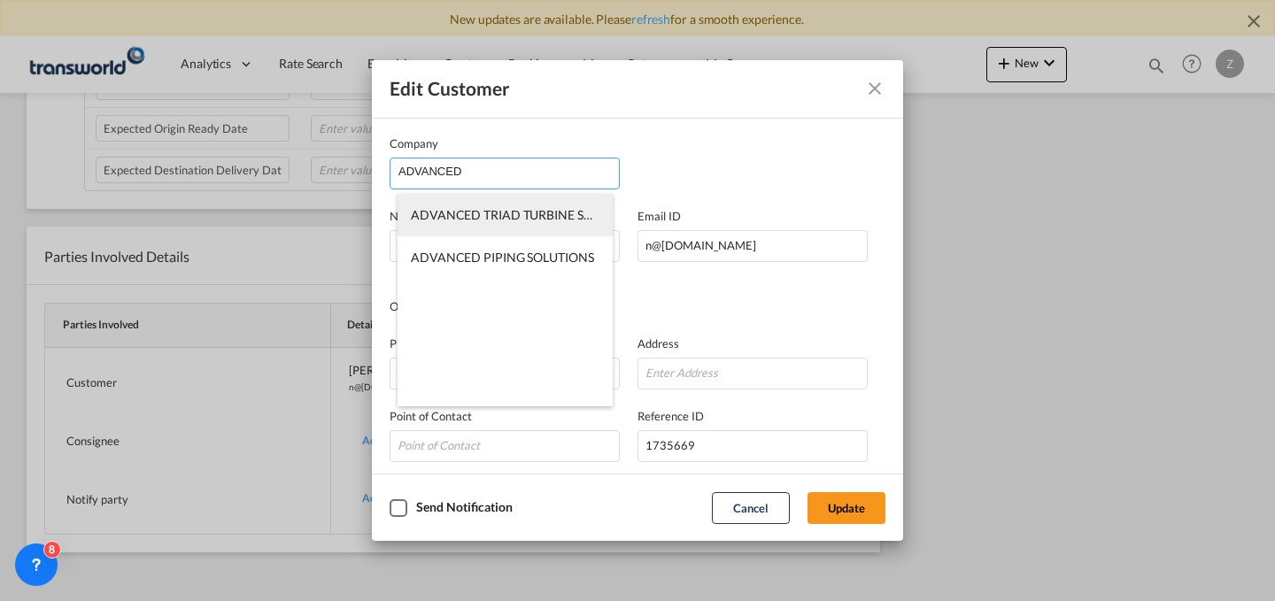
click at [564, 197] on li "ADVANCED TRIAD TURBINE SERVICES CO. LTD." at bounding box center [505, 215] width 215 height 43
type input "ADVANCED TRIAD TURBINE SERVICES CO. LTD."
type input "[PERSON_NAME][EMAIL_ADDRESS][DOMAIN_NAME]"
type input "0126629189"
type input "1360187"
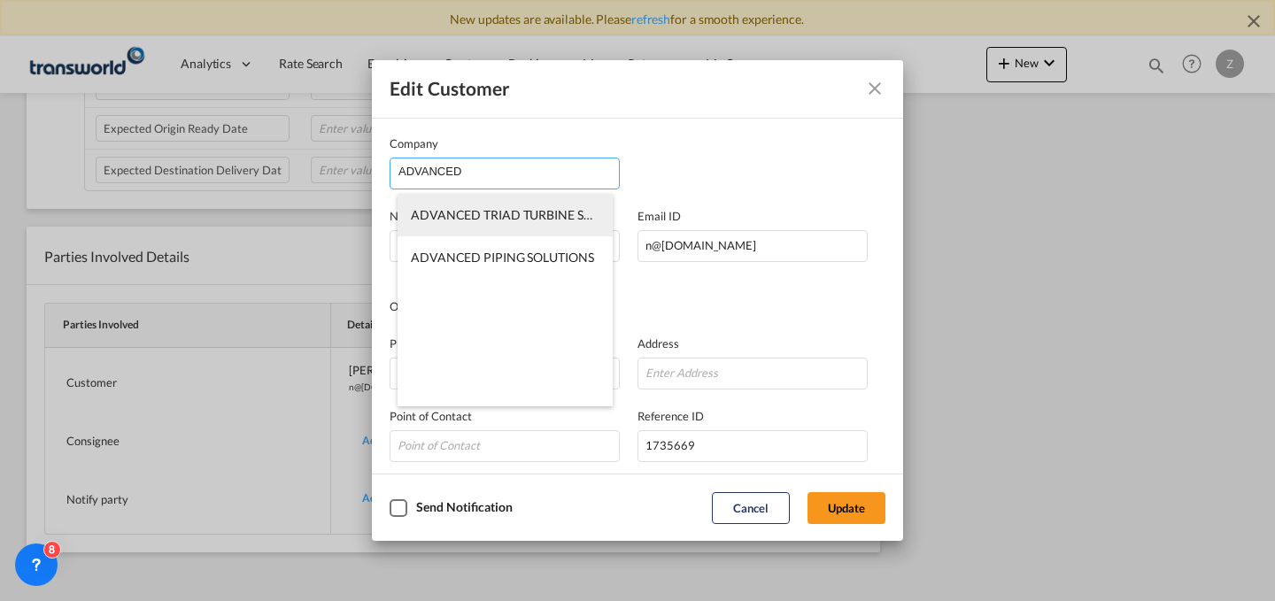
type input "23526"
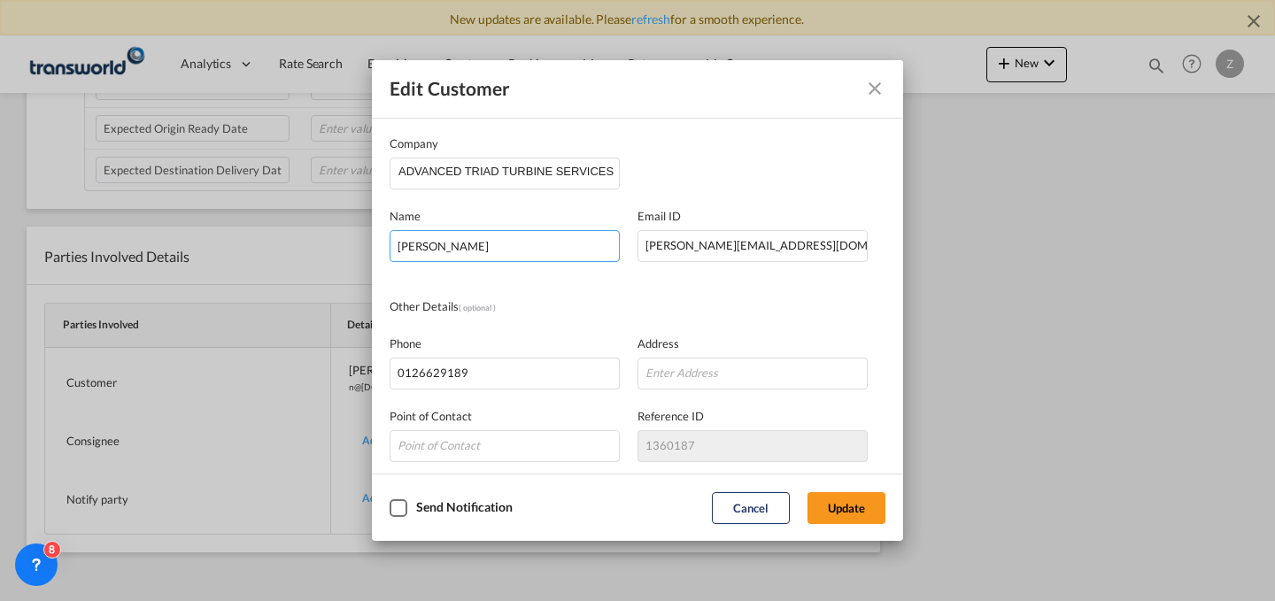
drag, startPoint x: 541, startPoint y: 239, endPoint x: 306, endPoint y: 238, distance: 234.6
click at [306, 238] on div "Edit Customer Company ADVANCED TRIAD TURBINE SERVICES CO. LTD. Name [PERSON_NAM…" at bounding box center [637, 300] width 1275 height 601
type input "[PERSON_NAME]"
click at [832, 511] on button "Update" at bounding box center [847, 508] width 78 height 32
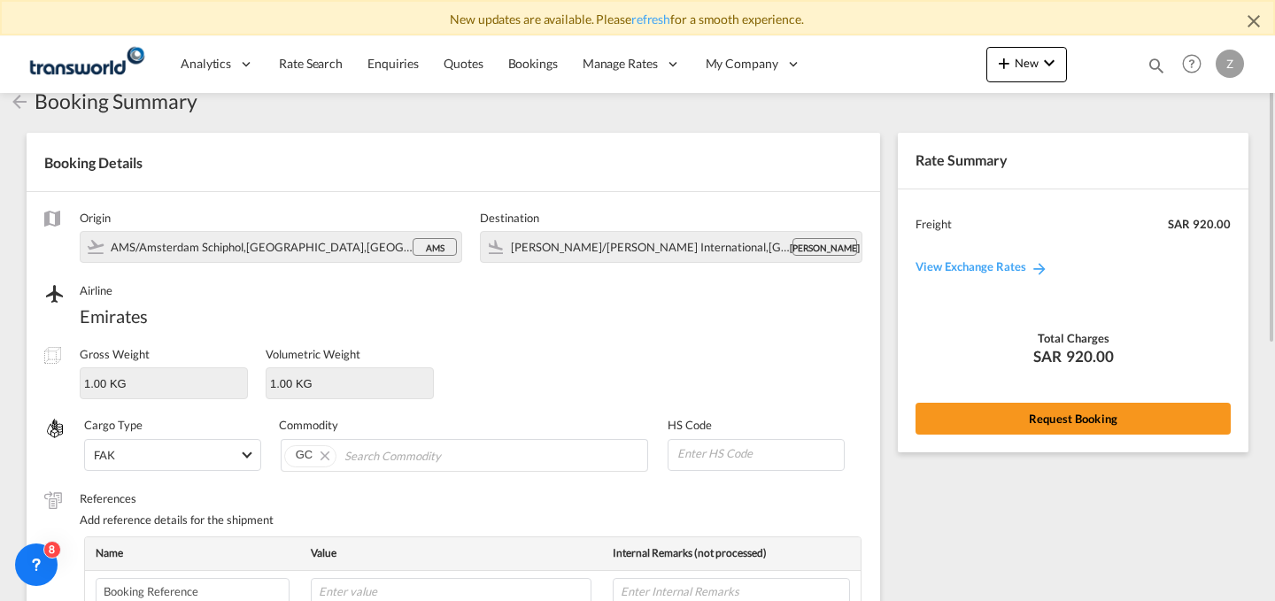
scroll to position [30, 0]
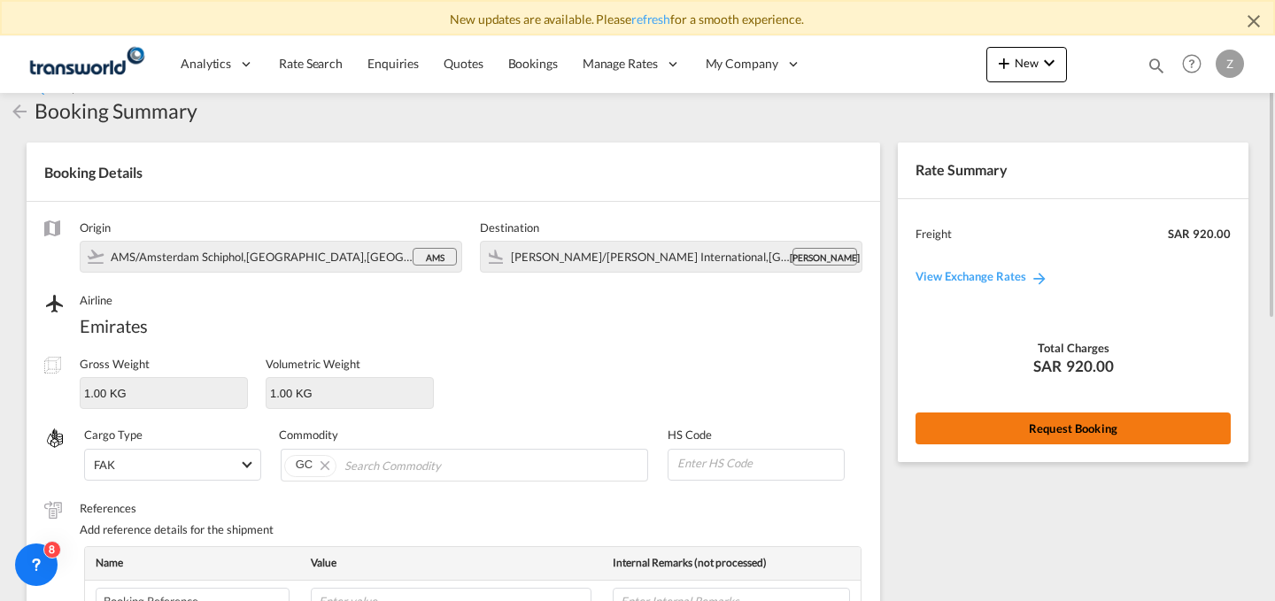
click at [995, 425] on button "Request Booking" at bounding box center [1073, 429] width 315 height 32
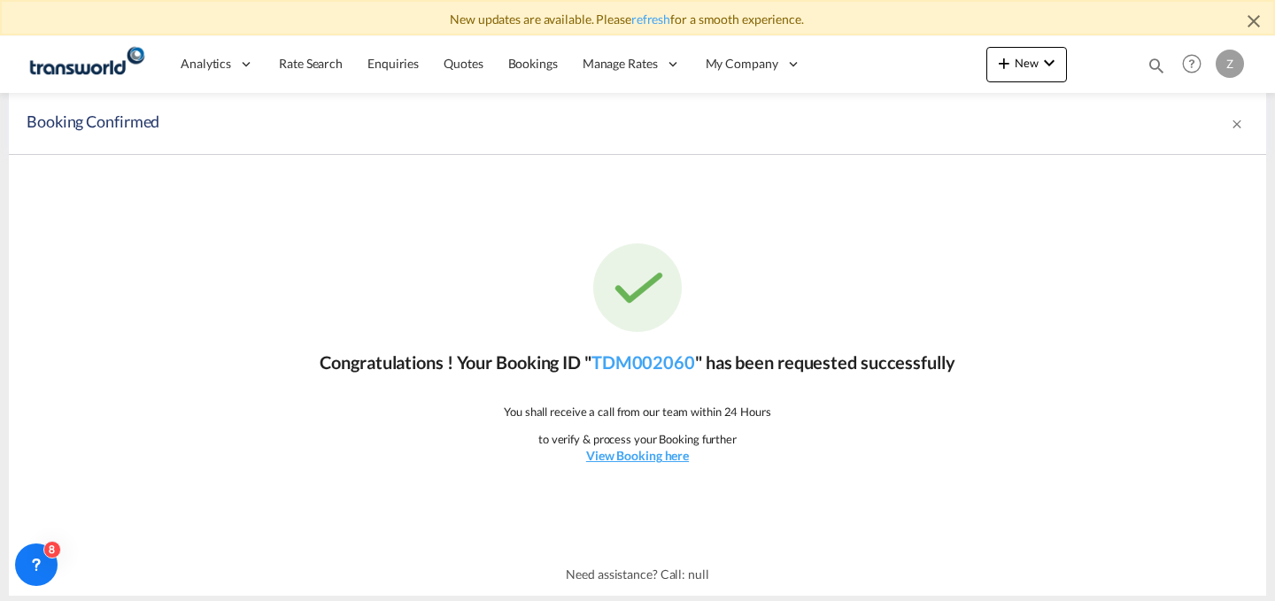
scroll to position [0, 0]
click at [695, 360] on link "TDM002060" at bounding box center [643, 362] width 104 height 21
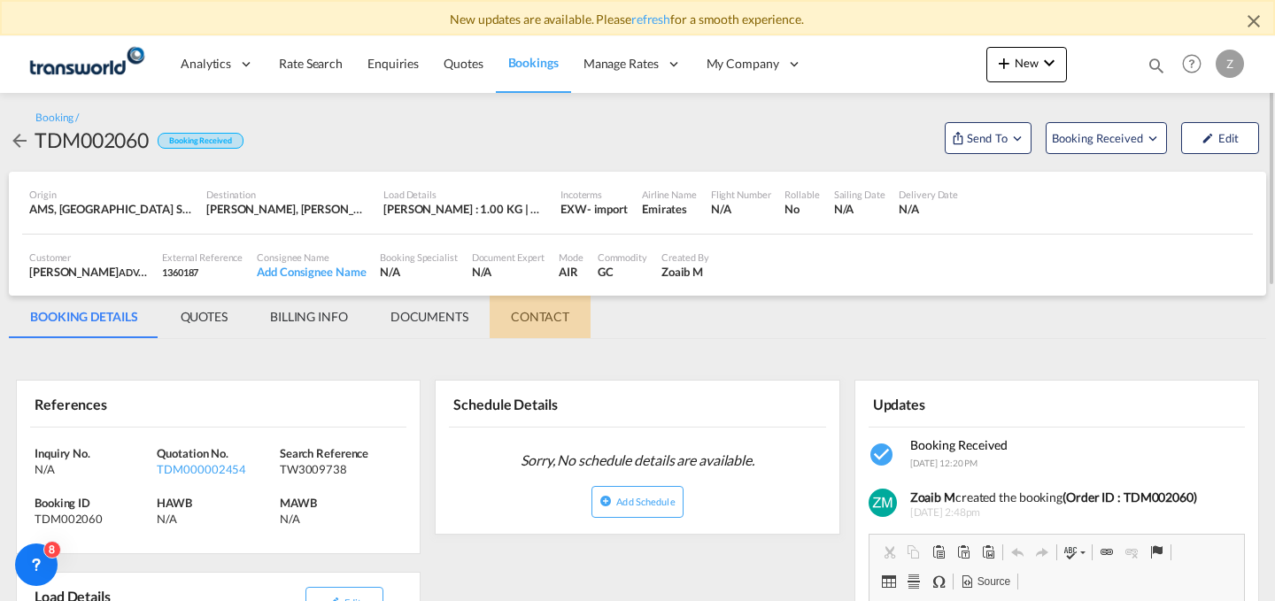
click at [550, 319] on md-tab-item "CONTACT" at bounding box center [540, 317] width 101 height 43
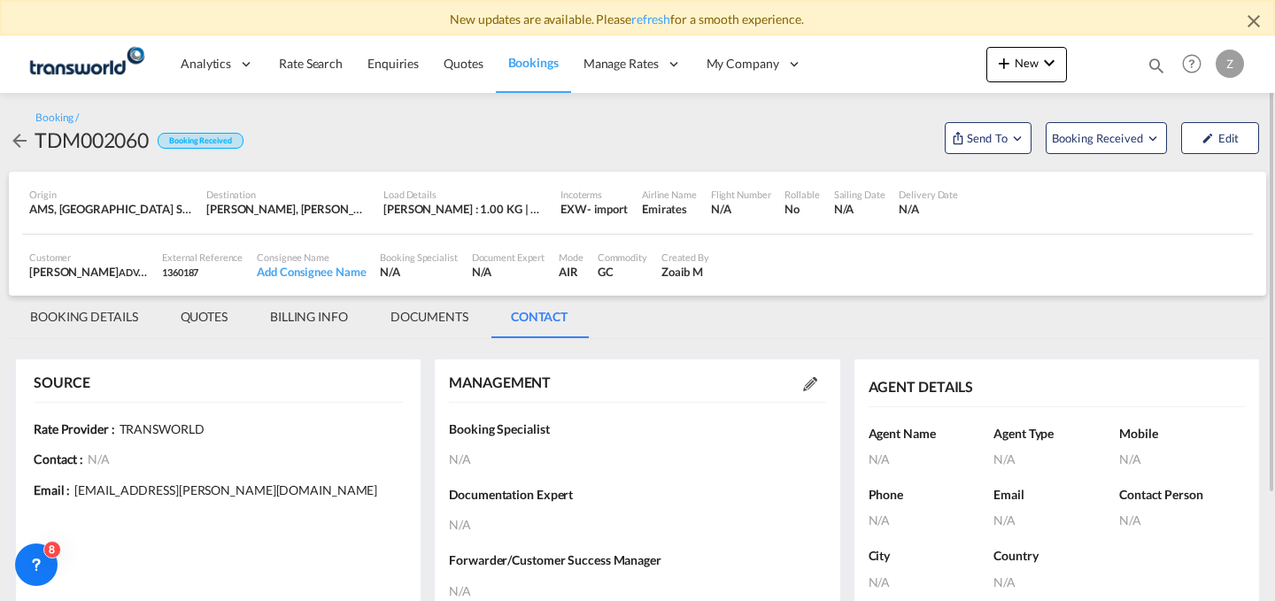
click at [794, 381] on div at bounding box center [810, 384] width 32 height 18
click at [813, 386] on md-icon at bounding box center [810, 384] width 14 height 14
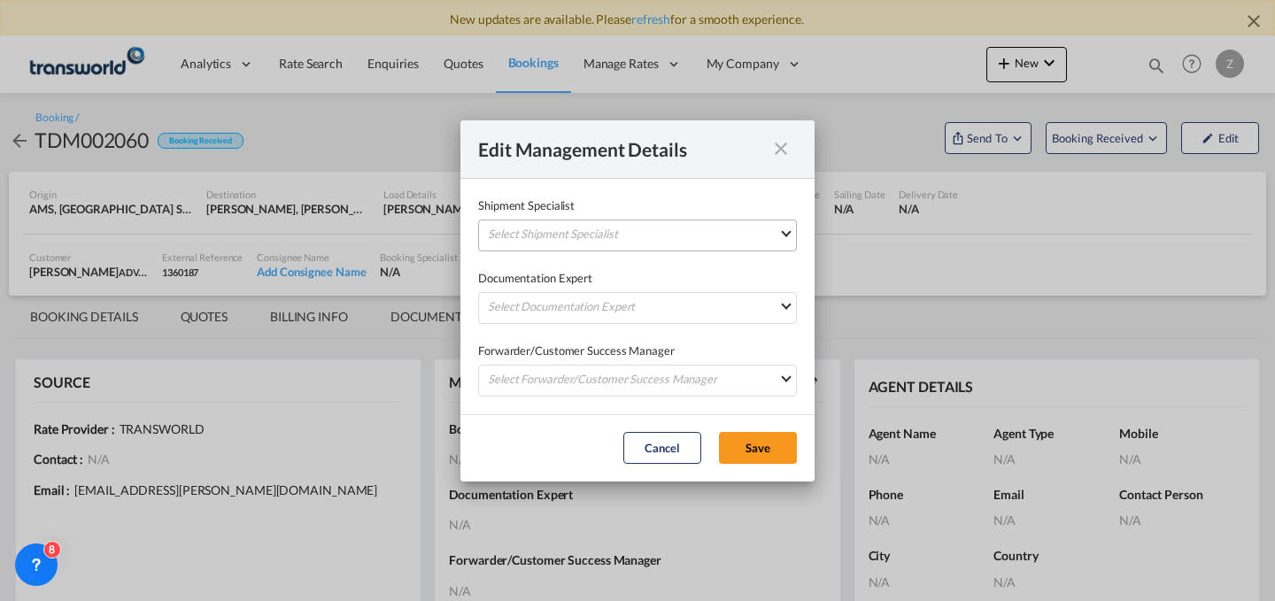
click at [738, 231] on md-select "Select Shipment Specialist [PERSON_NAME] W [PERSON_NAME][EMAIL_ADDRESS][PERSON_…" at bounding box center [637, 236] width 319 height 32
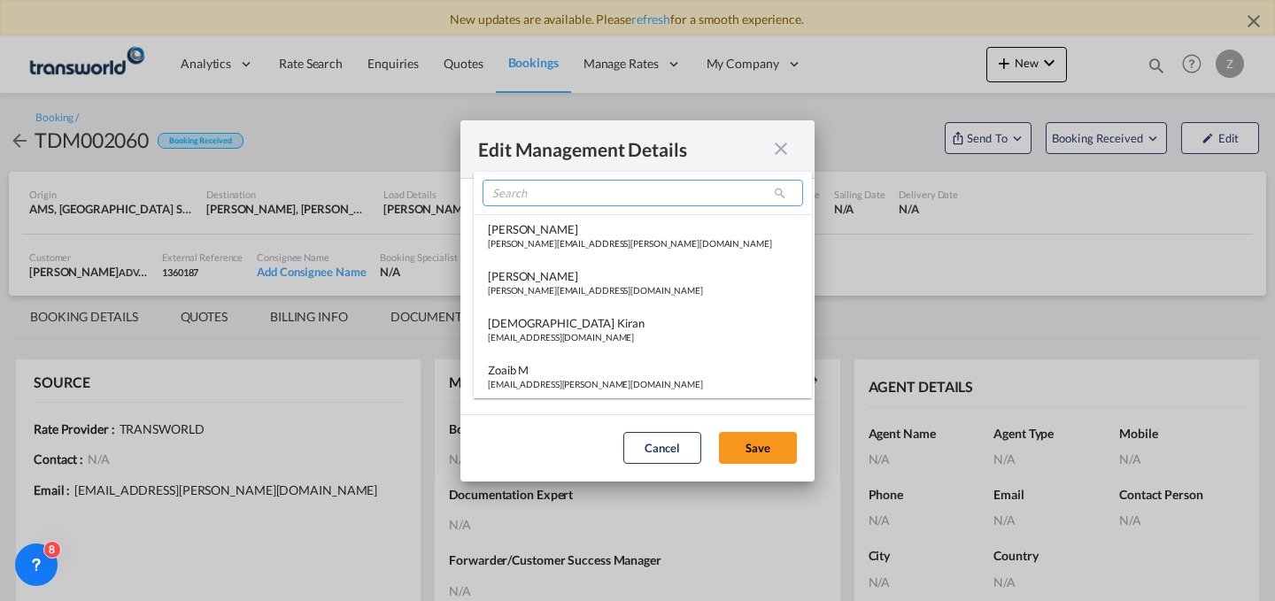
click at [672, 194] on input "search" at bounding box center [643, 193] width 321 height 27
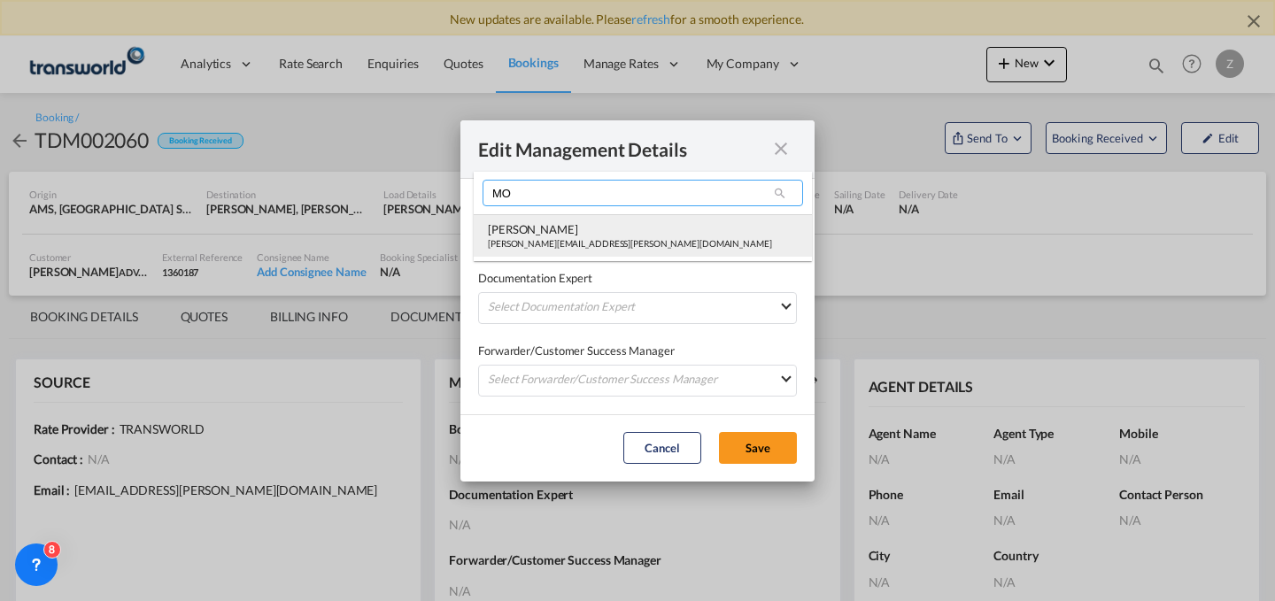
type input "MO"
click at [618, 232] on div "[PERSON_NAME]" at bounding box center [630, 229] width 284 height 16
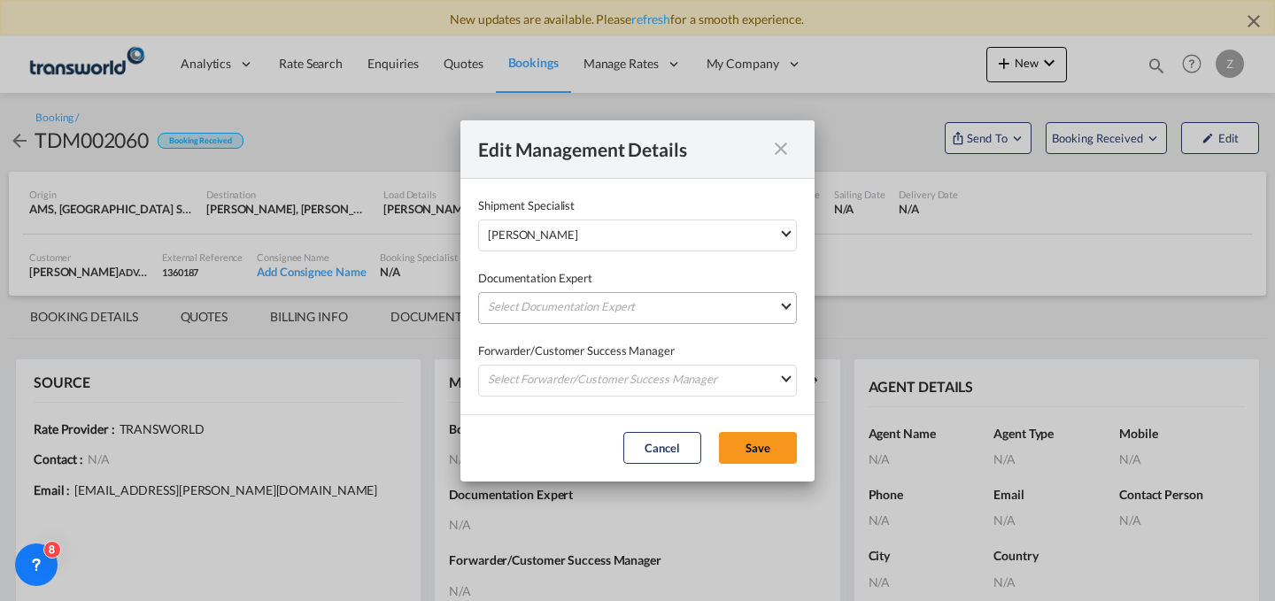
click at [575, 300] on md-select "Select Documentation Expert [PERSON_NAME] W [PERSON_NAME][EMAIL_ADDRESS][PERSON…" at bounding box center [637, 308] width 319 height 32
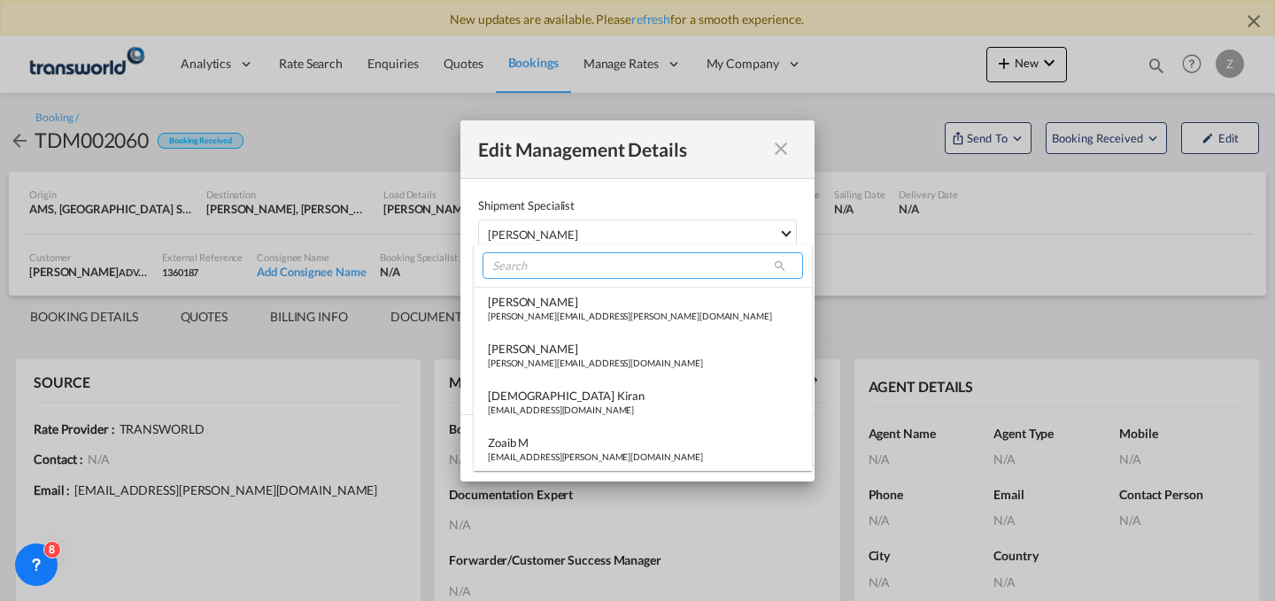
click at [597, 276] on input "search" at bounding box center [643, 265] width 321 height 27
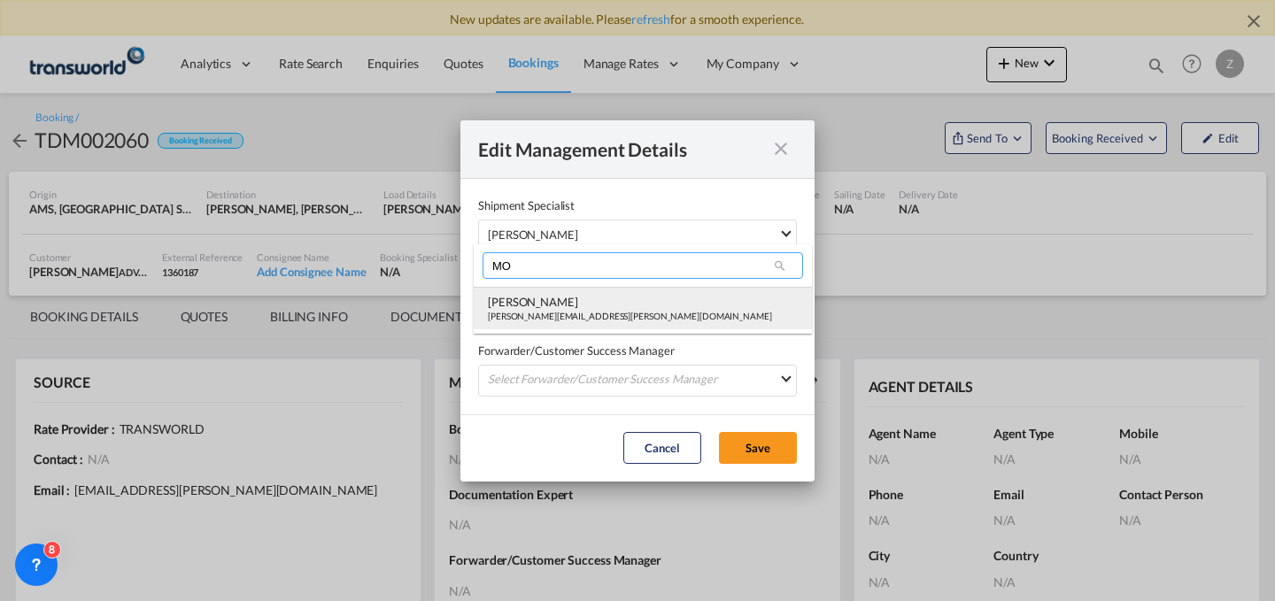
type input "MO"
click at [565, 319] on div "[PERSON_NAME][EMAIL_ADDRESS][PERSON_NAME][DOMAIN_NAME]" at bounding box center [630, 316] width 284 height 12
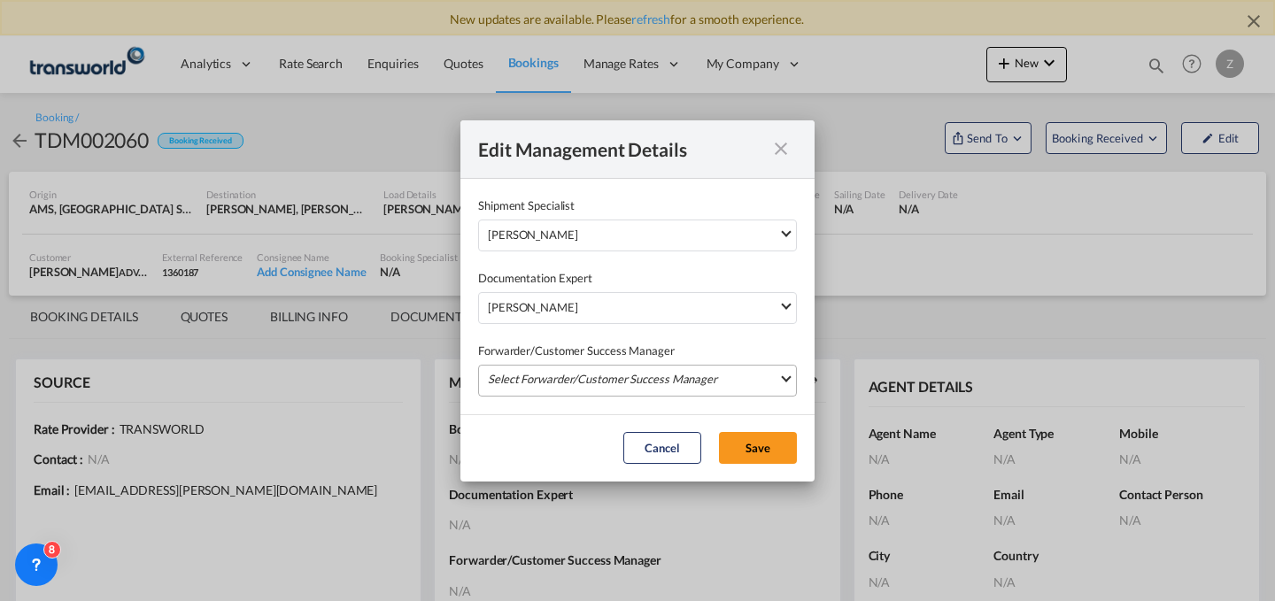
click at [557, 381] on md-select "Select Forwarder/Customer Success Manager [PERSON_NAME] [PERSON_NAME][EMAIL_ADD…" at bounding box center [637, 381] width 319 height 32
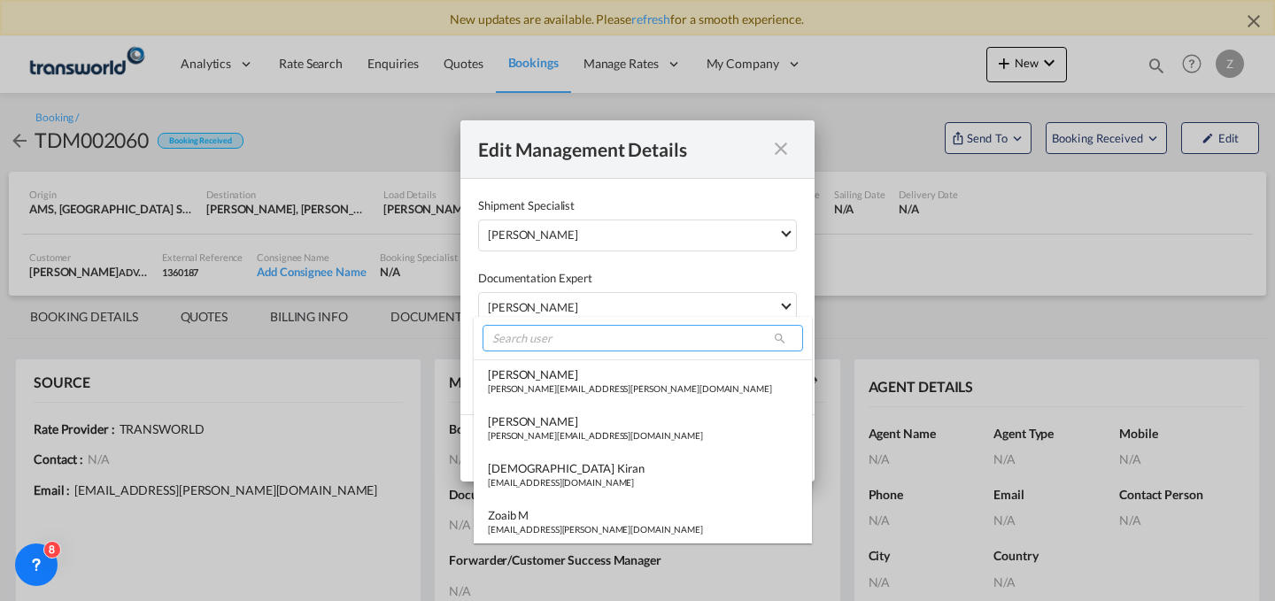
click at [592, 337] on input "search" at bounding box center [643, 338] width 321 height 27
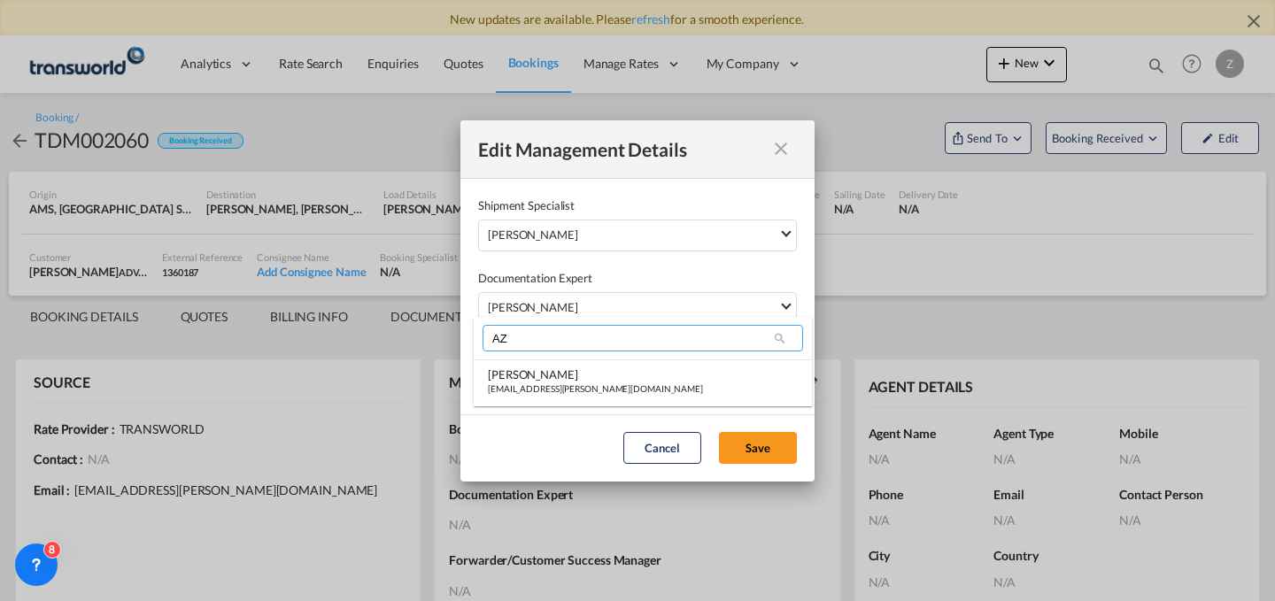
click at [589, 342] on input "AZ" at bounding box center [643, 338] width 321 height 27
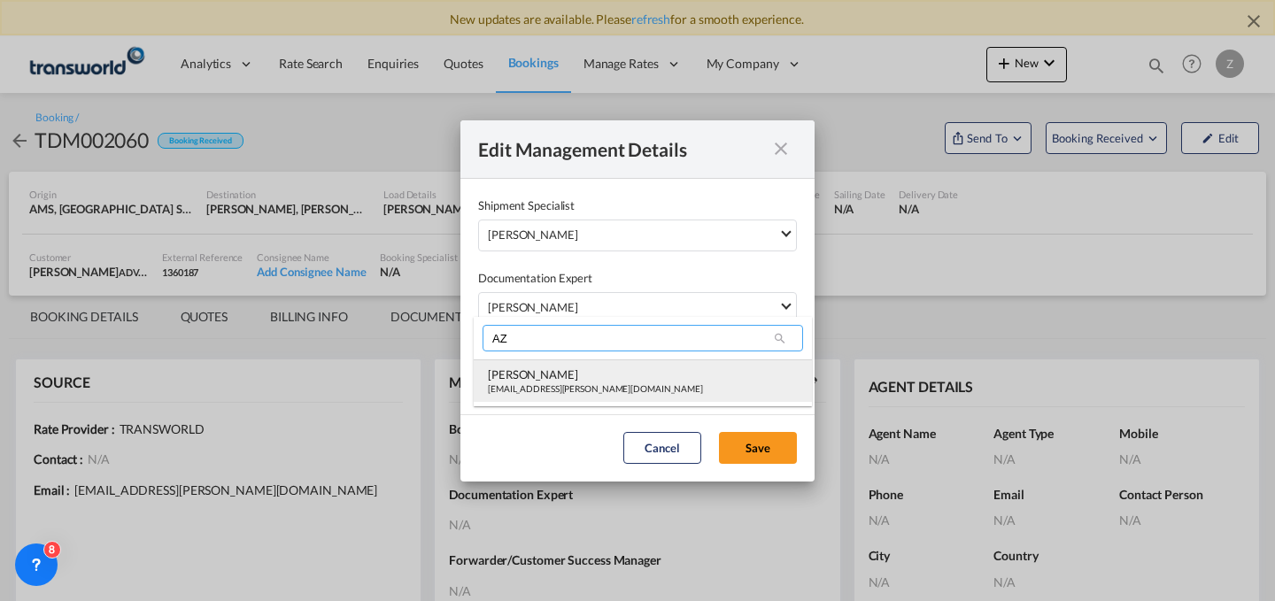
type input "AZ"
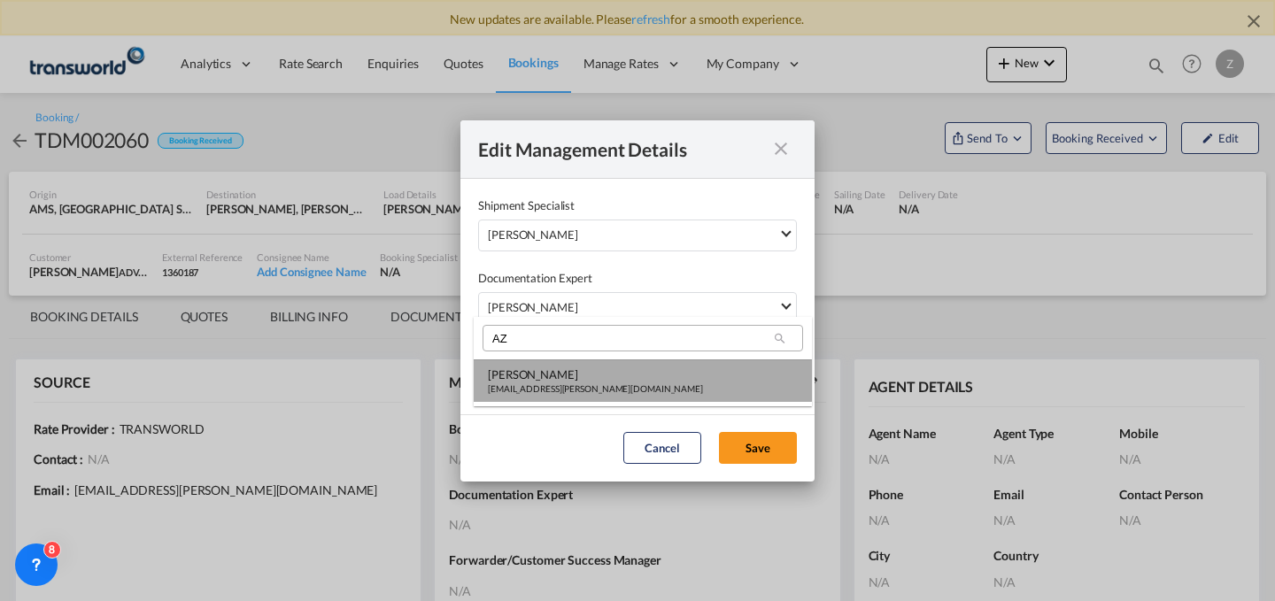
click at [572, 381] on div "[PERSON_NAME]" at bounding box center [595, 375] width 215 height 16
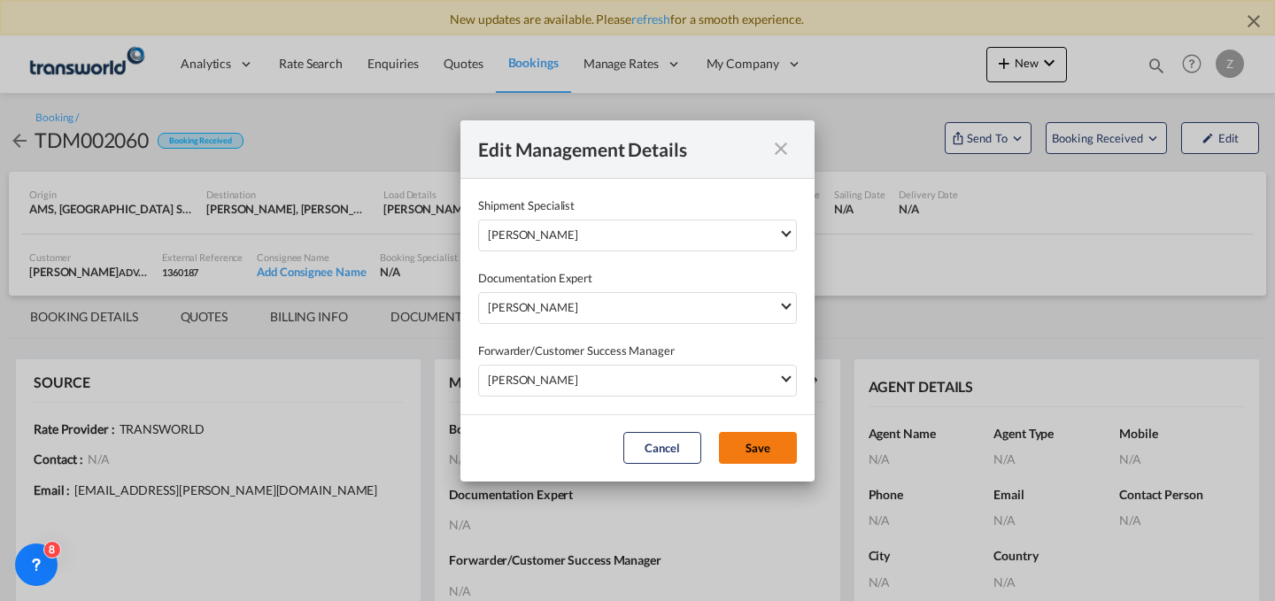
click at [752, 448] on button "Save" at bounding box center [758, 448] width 78 height 32
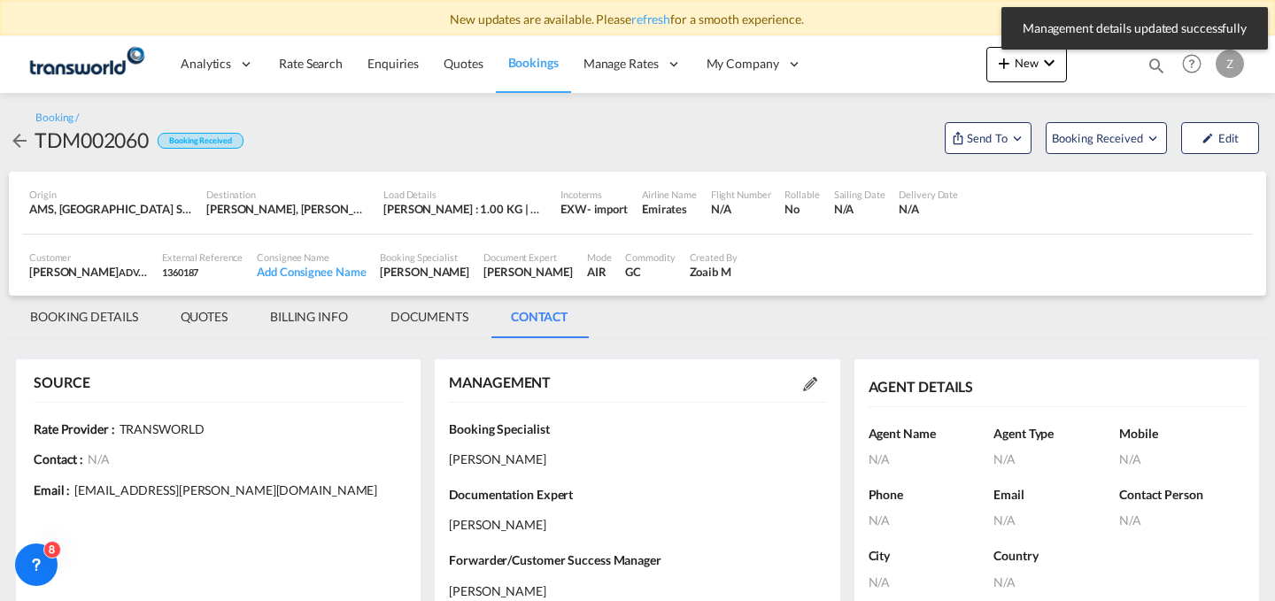
click at [82, 311] on md-tab-item "BOOKING DETAILS" at bounding box center [84, 317] width 151 height 43
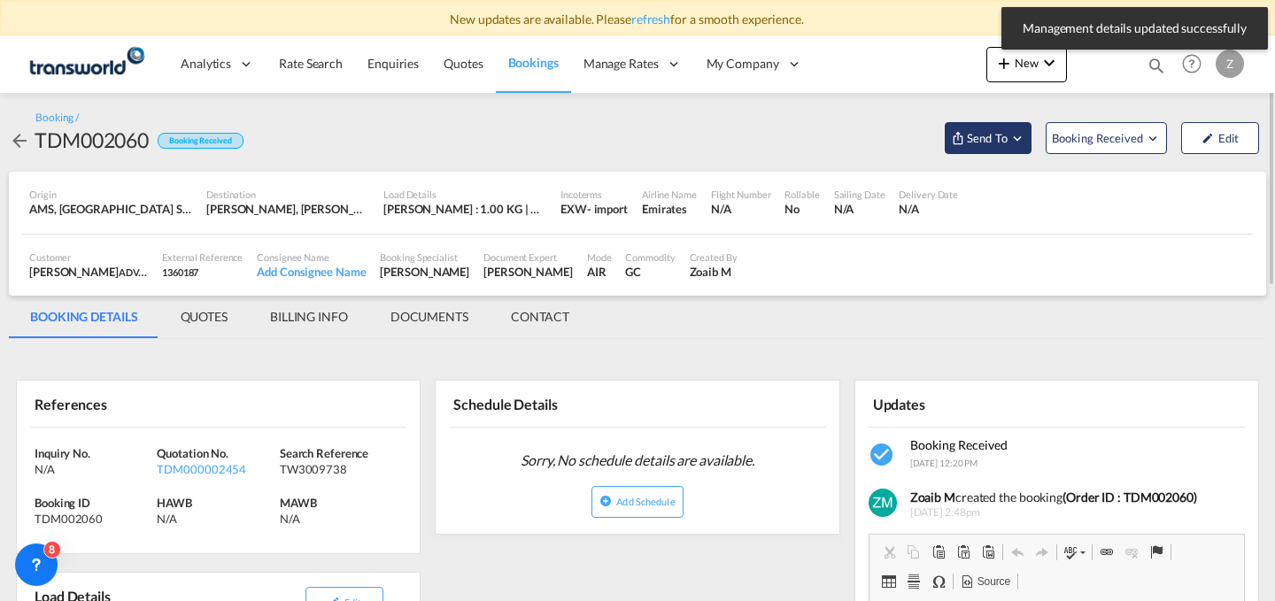
click at [1000, 131] on span "Send To" at bounding box center [987, 138] width 44 height 18
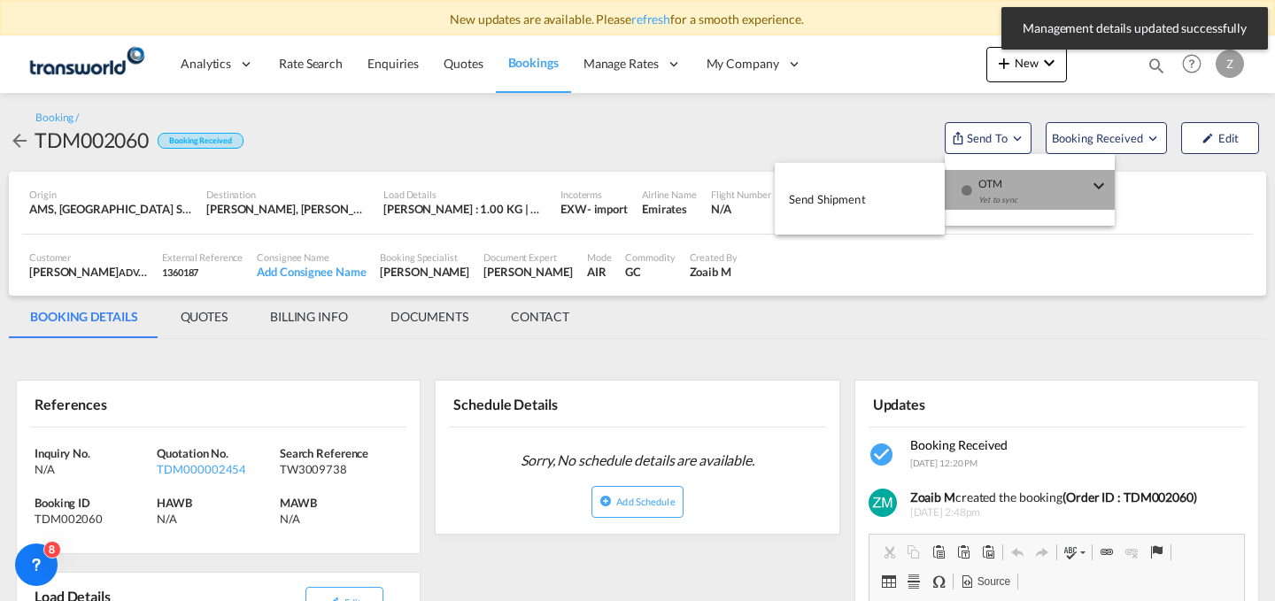
click at [965, 177] on div "button" at bounding box center [966, 196] width 15 height 53
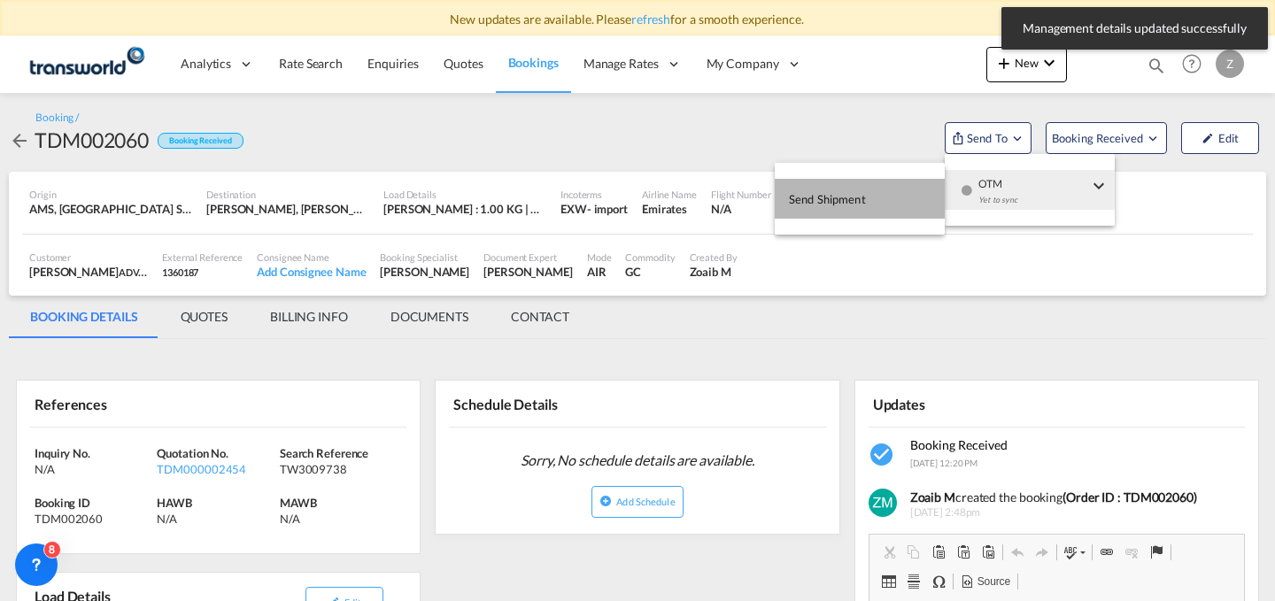
click at [882, 191] on button "Send Shipment" at bounding box center [860, 199] width 170 height 40
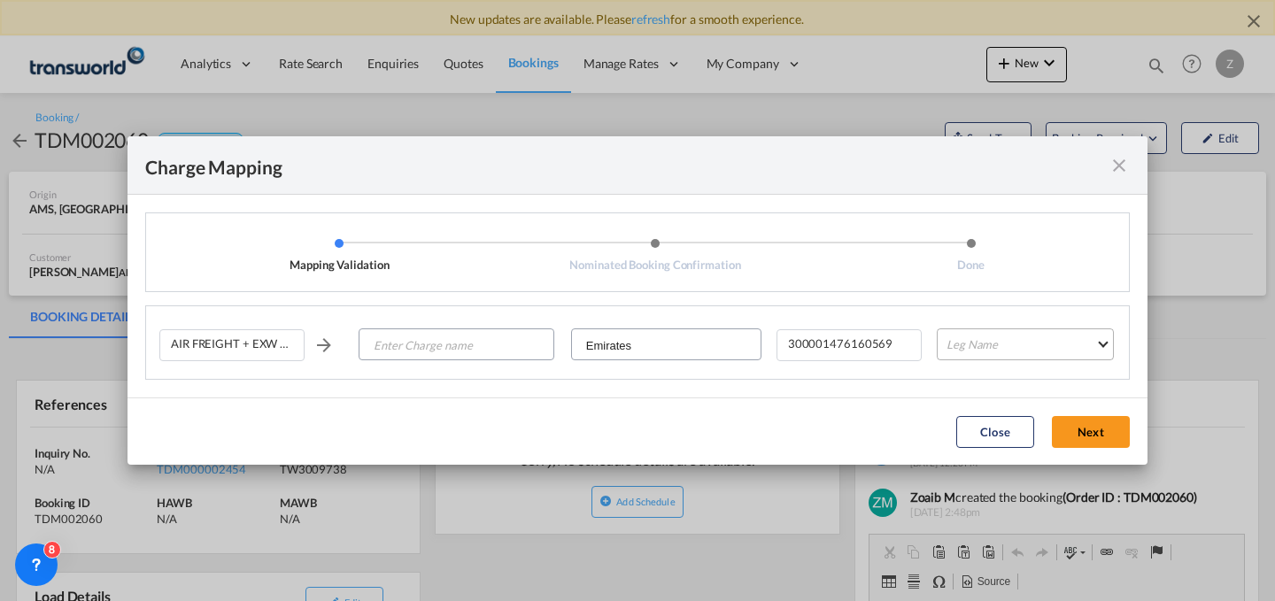
click at [976, 336] on md-select "Leg Name HANDLING ORIGIN HANDLING DESTINATION OTHERS TL PICK UP CUSTOMS ORIGIN …" at bounding box center [1025, 344] width 177 height 32
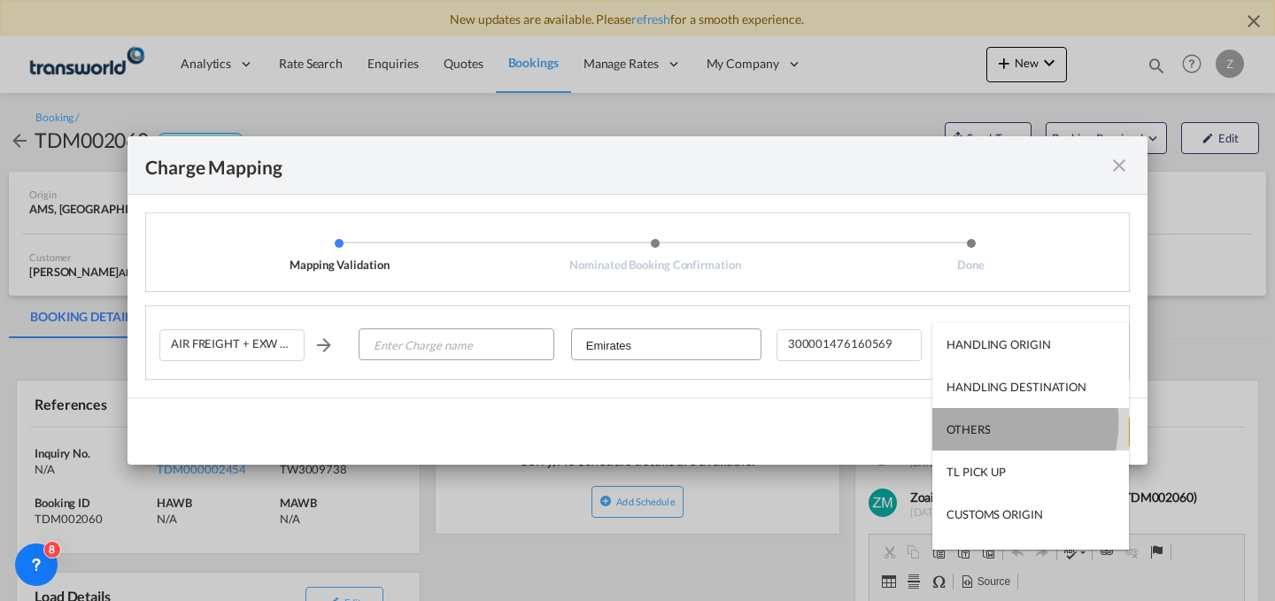
click at [988, 422] on div "OTHERS" at bounding box center [968, 429] width 43 height 16
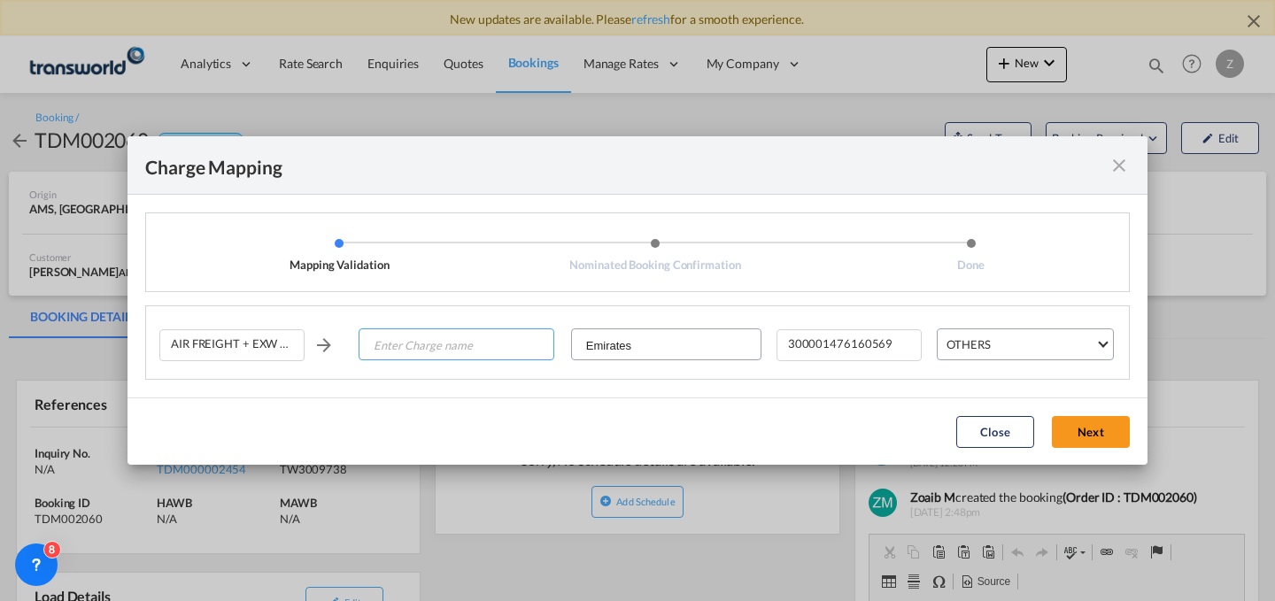
click at [493, 340] on input "Enter Charge name" at bounding box center [456, 345] width 193 height 32
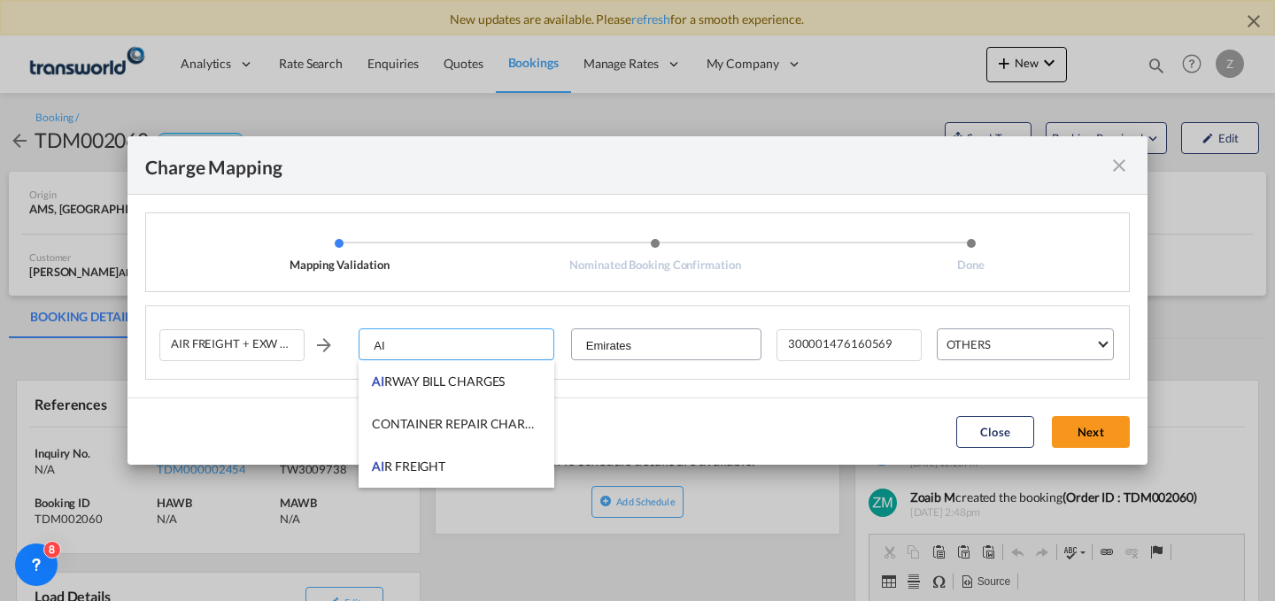
type input "A"
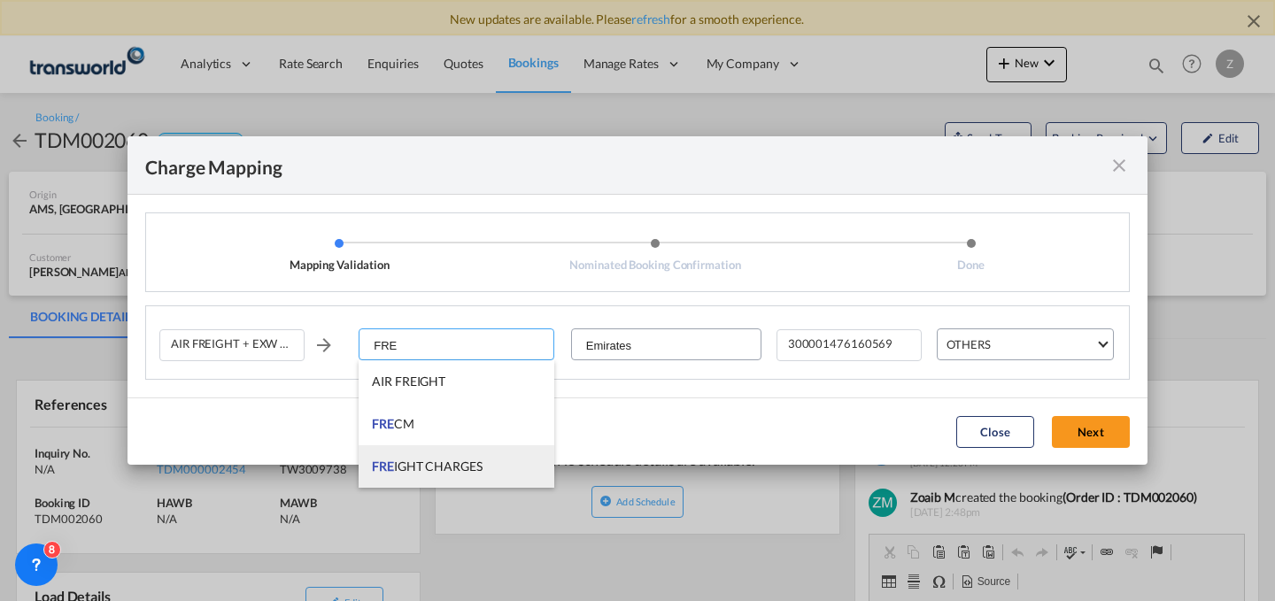
click at [465, 467] on span "FRE IGHT CHARGES" at bounding box center [427, 466] width 111 height 15
type input "FREIGHT CHARGES"
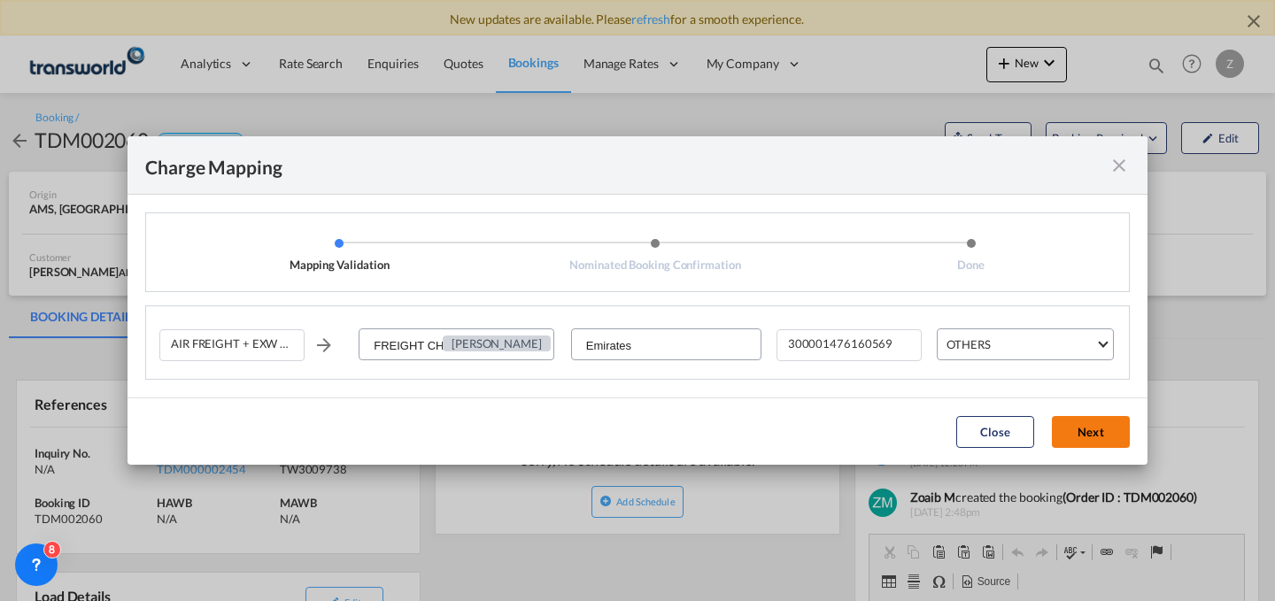
click at [1094, 442] on button "Next" at bounding box center [1091, 432] width 78 height 32
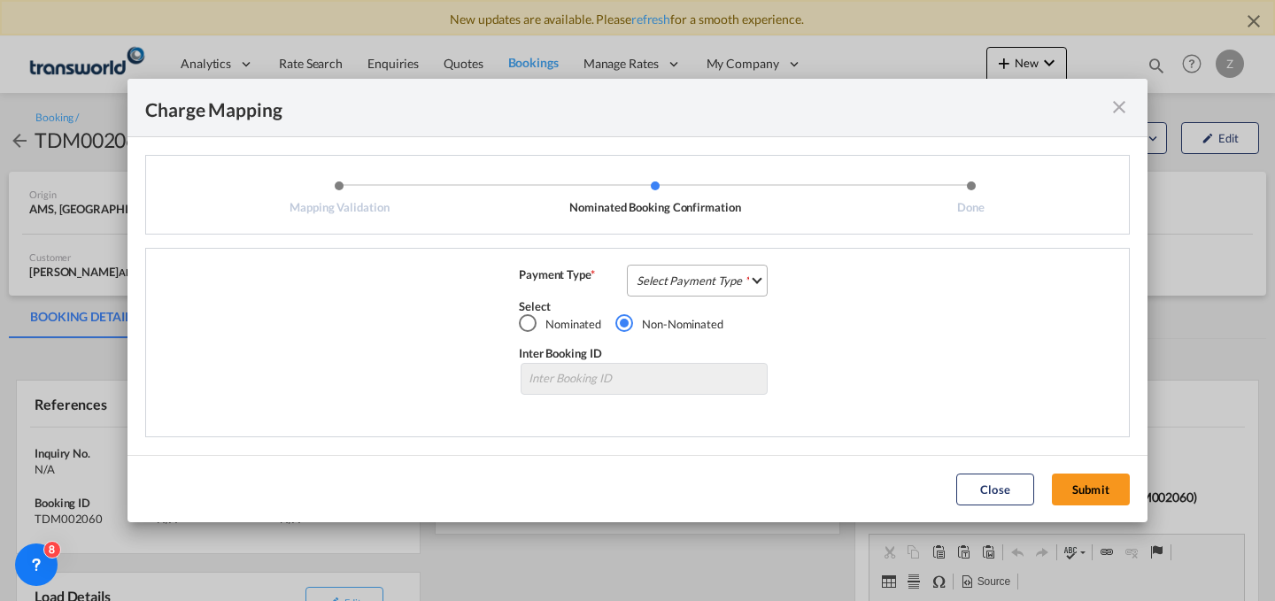
click at [756, 278] on md-select "Select Payment Type COLLECT PREPAID" at bounding box center [697, 281] width 141 height 32
click at [714, 283] on md-option "COLLECT" at bounding box center [702, 280] width 157 height 43
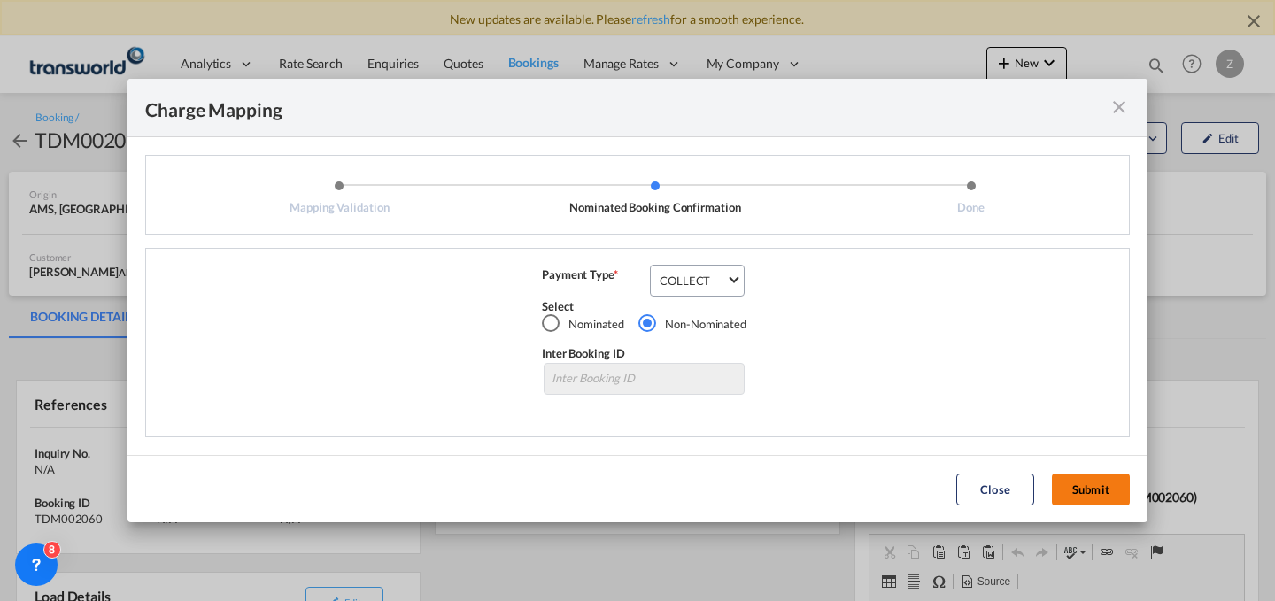
click at [1098, 491] on button "Submit" at bounding box center [1091, 490] width 78 height 32
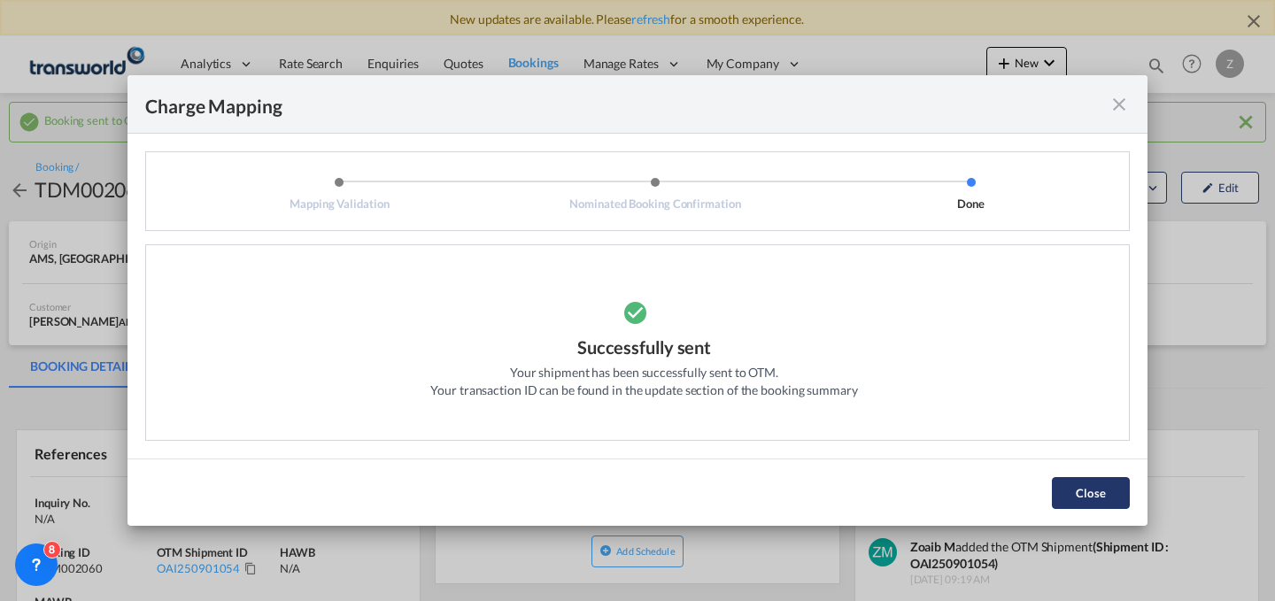
click at [1101, 497] on button "Close" at bounding box center [1091, 493] width 78 height 32
